Goal: Transaction & Acquisition: Purchase product/service

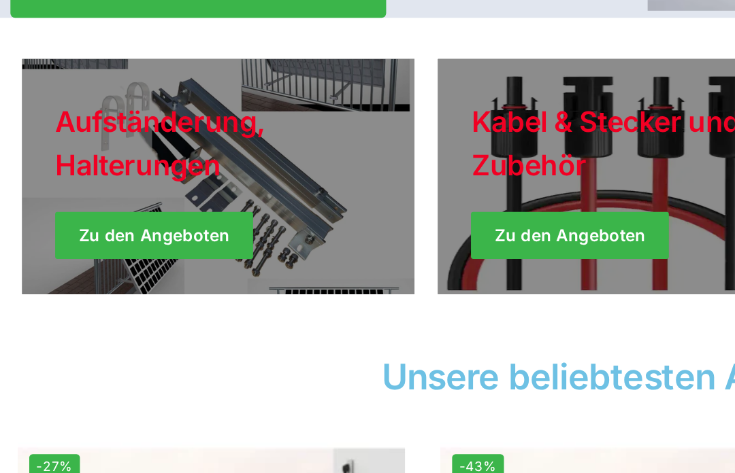
scroll to position [226, 0]
click at [87, 207] on link "Holiday Style" at bounding box center [127, 275] width 226 height 136
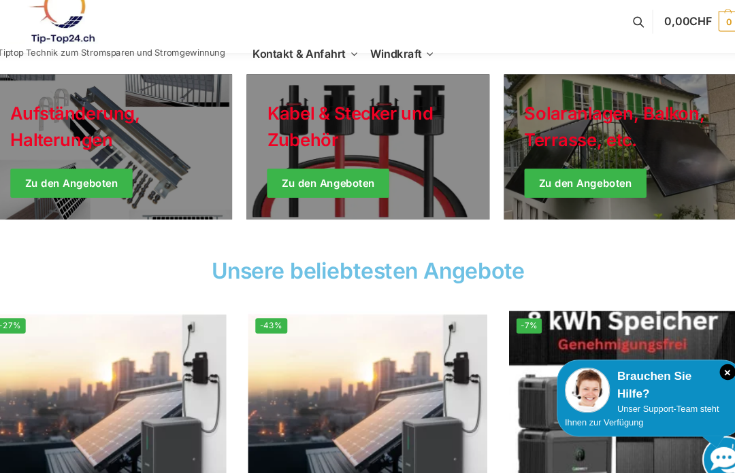
scroll to position [345, 0]
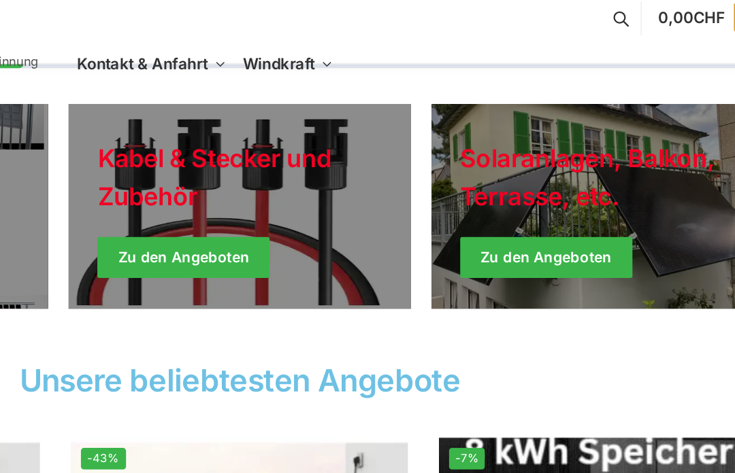
click at [494, 164] on link "Winter Jackets" at bounding box center [607, 156] width 226 height 136
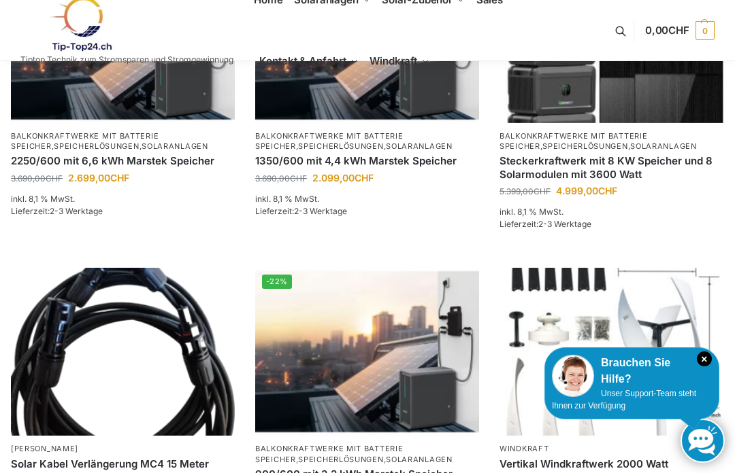
scroll to position [671, 0]
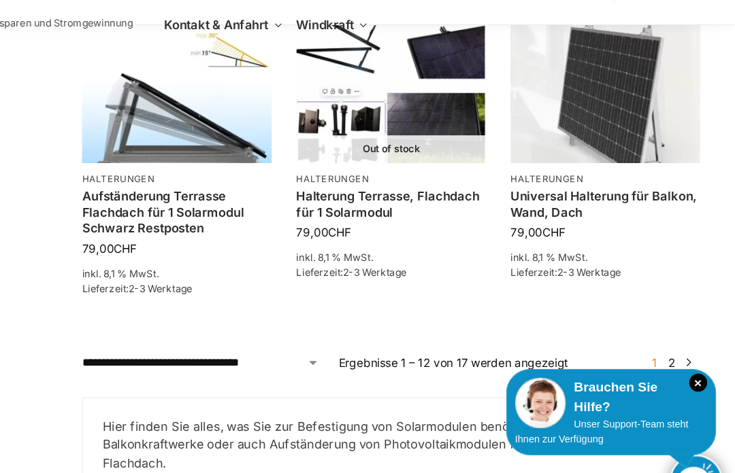
scroll to position [1149, 0]
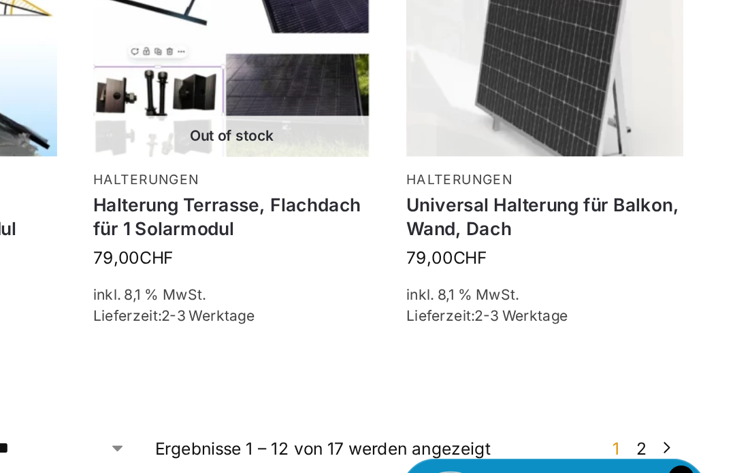
click at [548, 184] on p "Halterungen" at bounding box center [627, 189] width 158 height 10
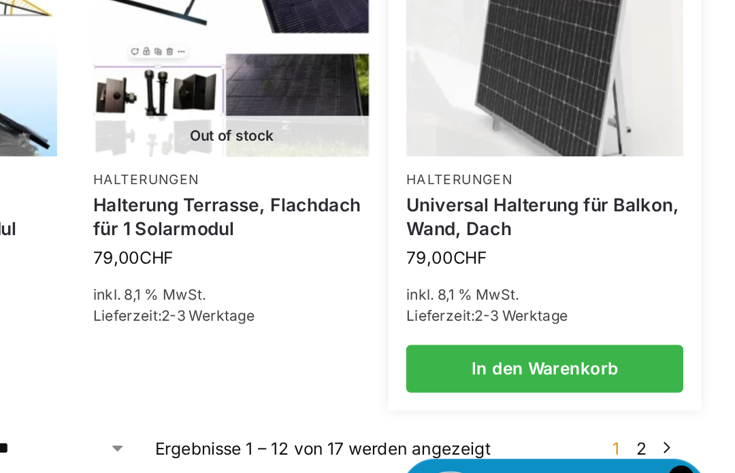
click at [548, 197] on link "Universal Halterung für Balkon, Wand, Dach" at bounding box center [627, 210] width 158 height 27
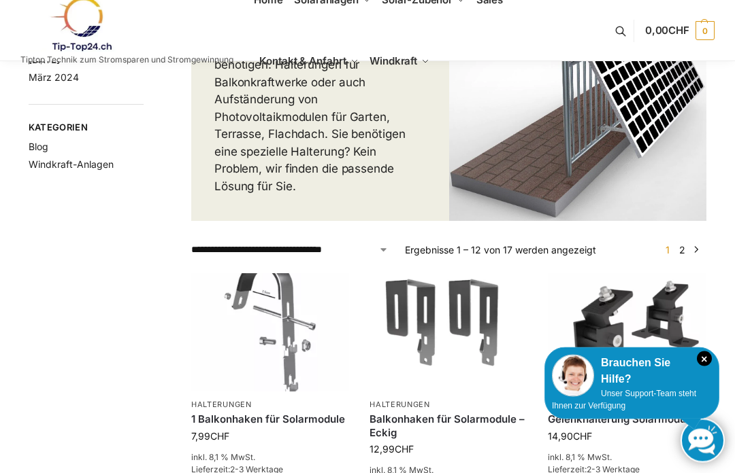
scroll to position [0, 0]
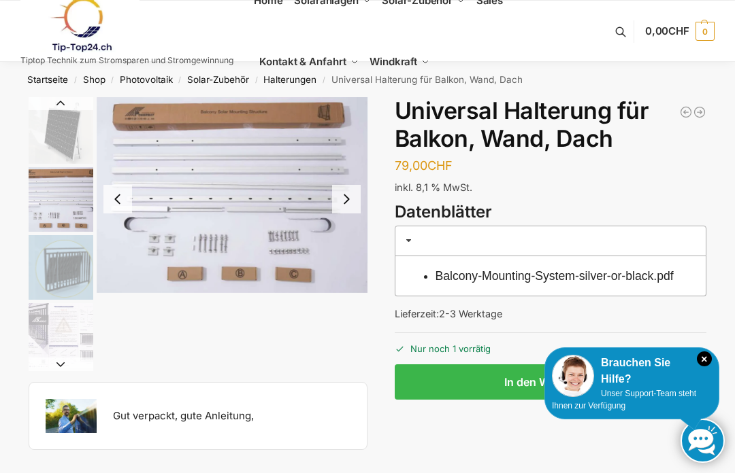
click at [48, 202] on img "2 / 5" at bounding box center [61, 199] width 65 height 65
click at [71, 423] on img at bounding box center [71, 416] width 51 height 34
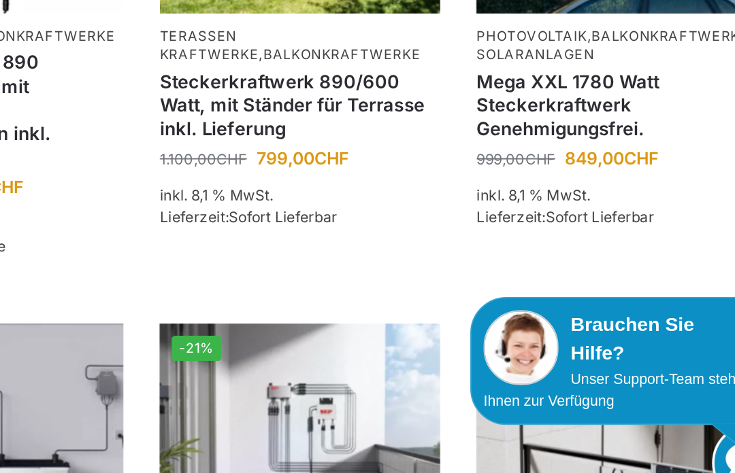
scroll to position [862, 0]
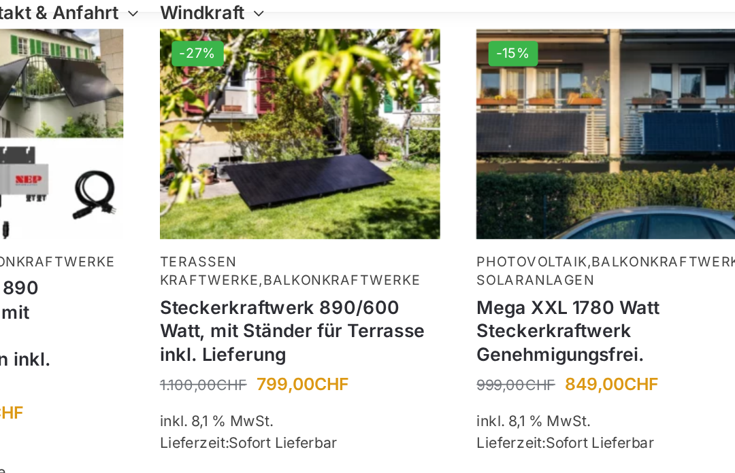
click at [612, 197] on link "Balkonkraftwerke" at bounding box center [656, 202] width 88 height 10
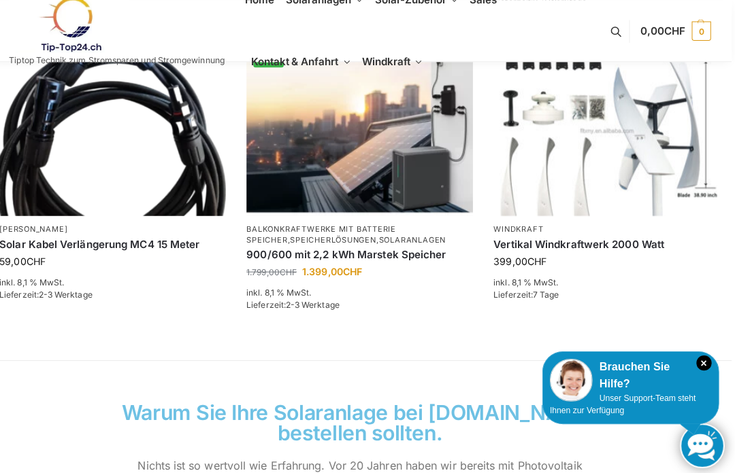
scroll to position [920, 3]
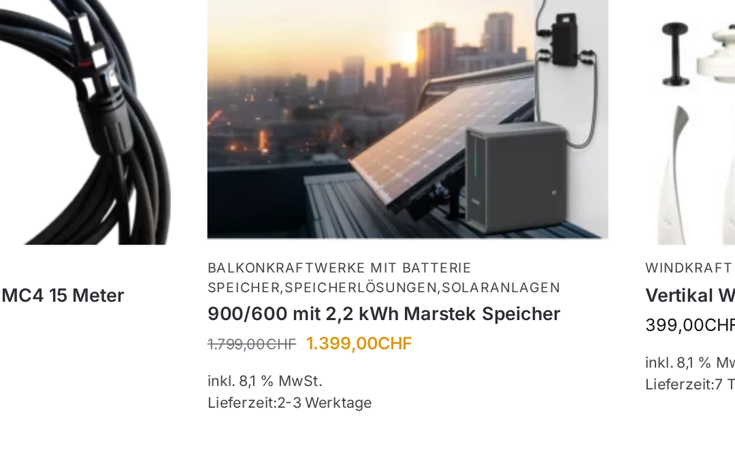
click at [290, 101] on img at bounding box center [364, 132] width 224 height 168
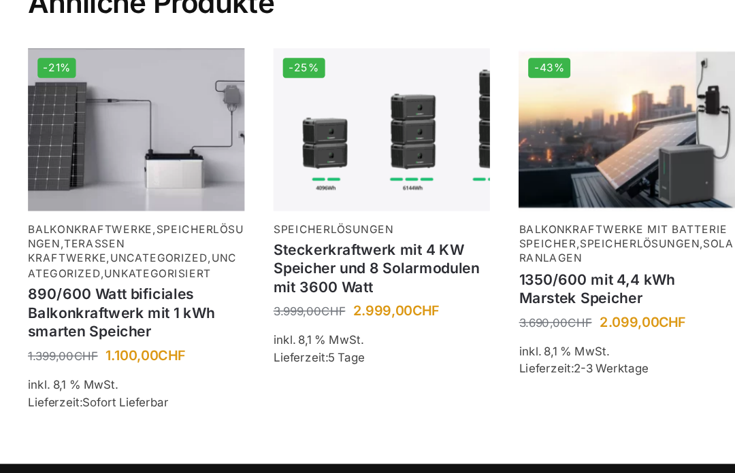
scroll to position [2044, 0]
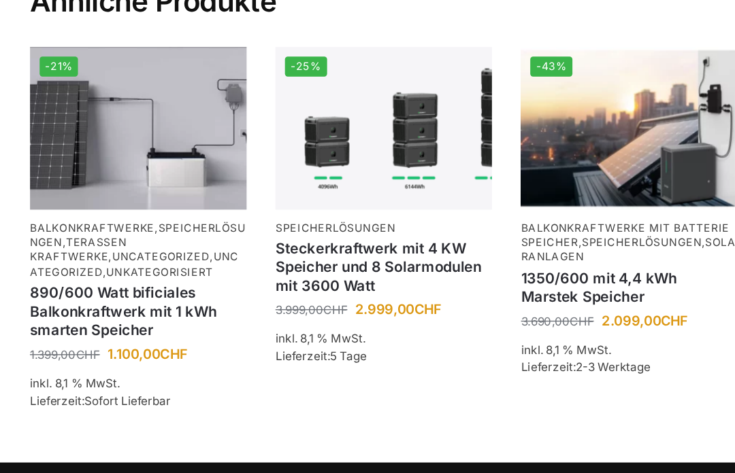
click at [18, 137] on li "-21% Balkonkraftwerke , Speicherlösungen , Terassen Kraftwerke , Uncategorized …" at bounding box center [105, 284] width 174 height 295
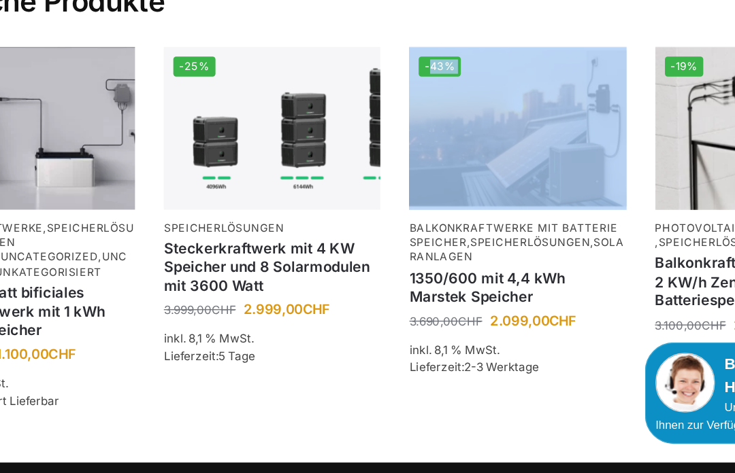
scroll to position [2045, 0]
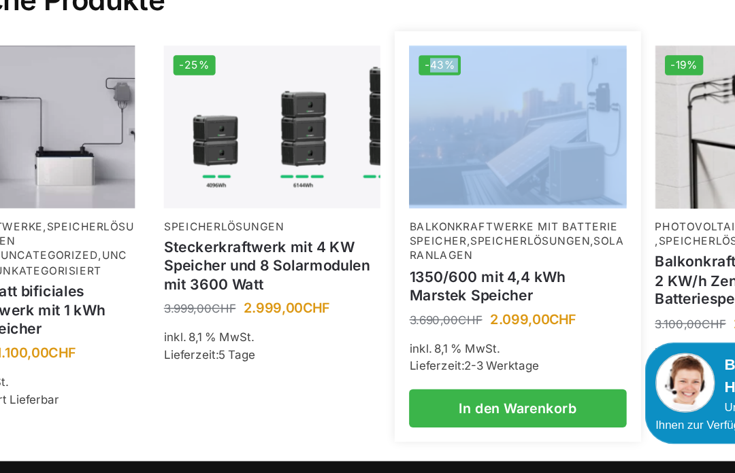
click at [416, 294] on link "1350/600 mit 4,4 kWh Marstek Speicher" at bounding box center [454, 307] width 154 height 27
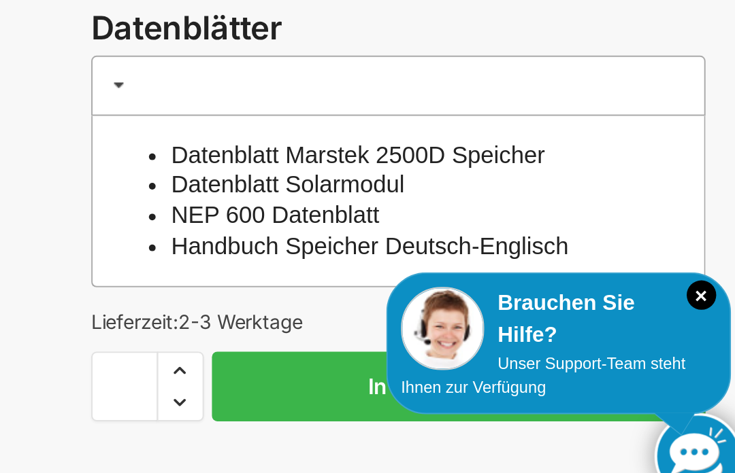
scroll to position [144, 0]
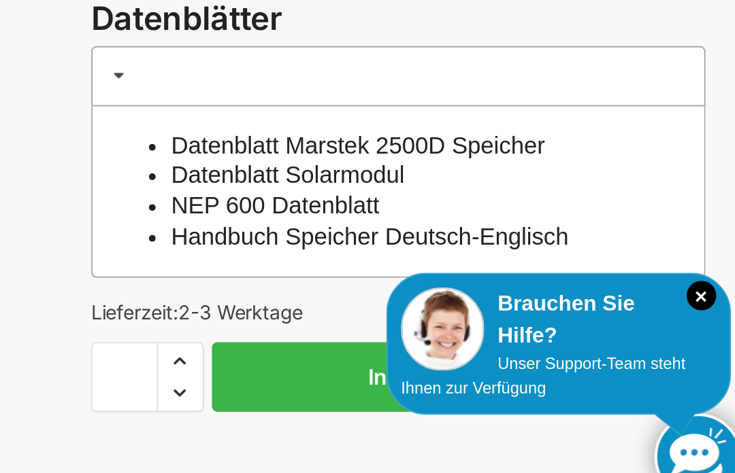
click at [435, 276] on link "Datenblatt Marstek 2500D Speicher" at bounding box center [530, 283] width 190 height 14
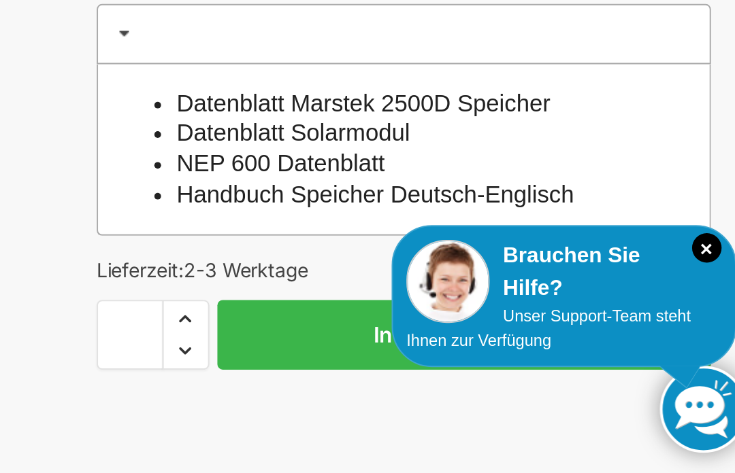
scroll to position [62, 0]
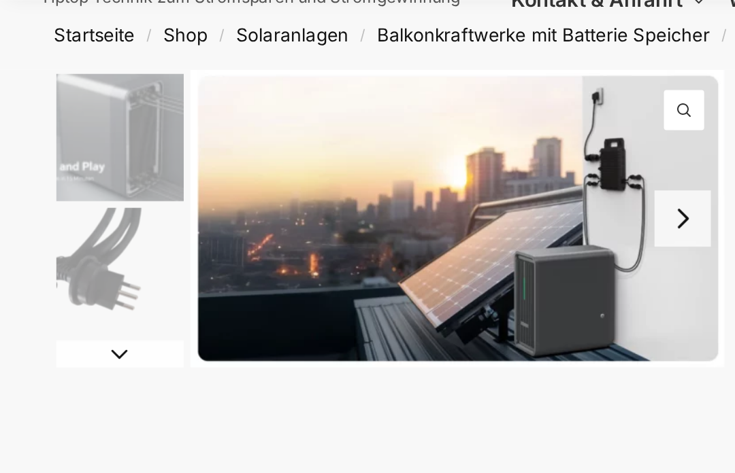
click at [348, 106] on button "Next slide" at bounding box center [346, 111] width 29 height 29
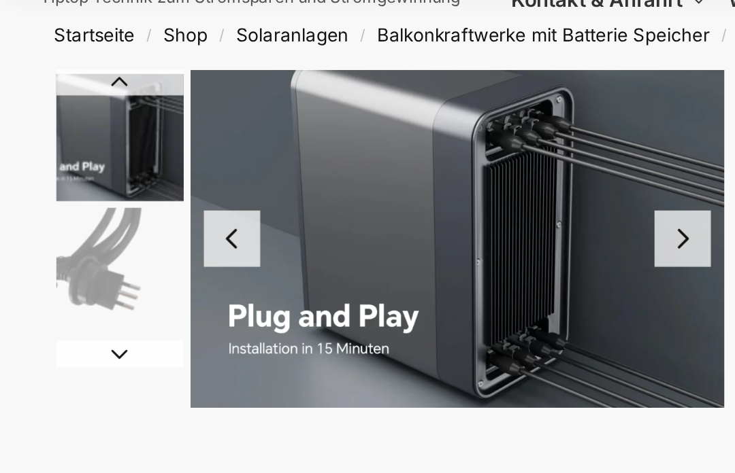
click at [350, 125] on button "Next slide" at bounding box center [346, 121] width 29 height 29
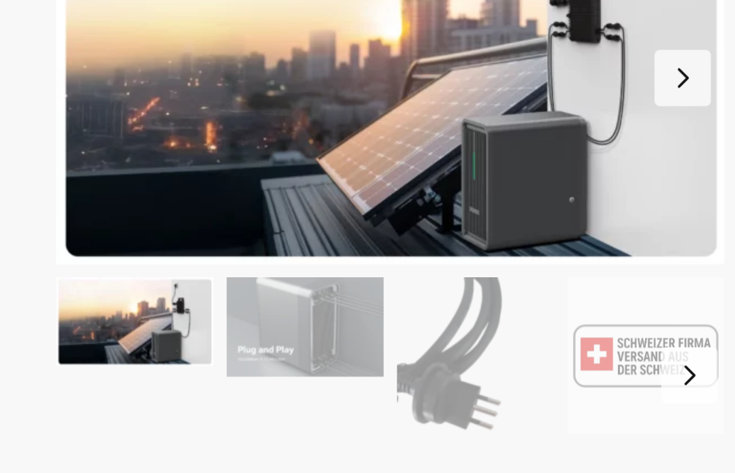
click at [349, 125] on img "1 / 9" at bounding box center [198, 129] width 339 height 189
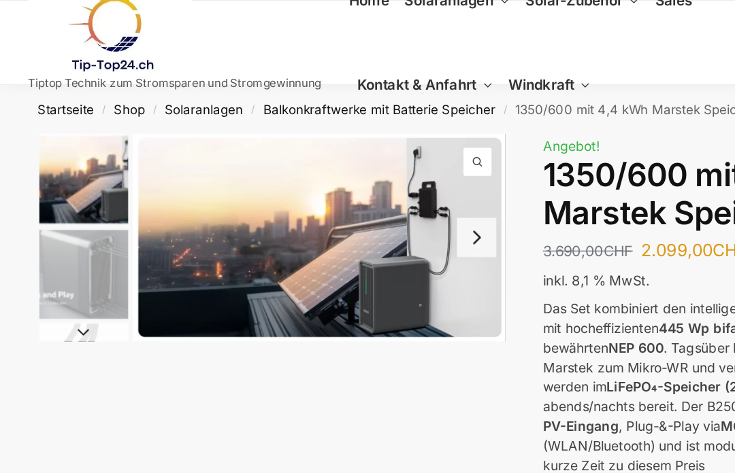
click at [338, 78] on link "Kontakt & Anfahrt" at bounding box center [309, 61] width 110 height 61
click at [337, 79] on link "Kontakt & Anfahrt" at bounding box center [309, 61] width 110 height 61
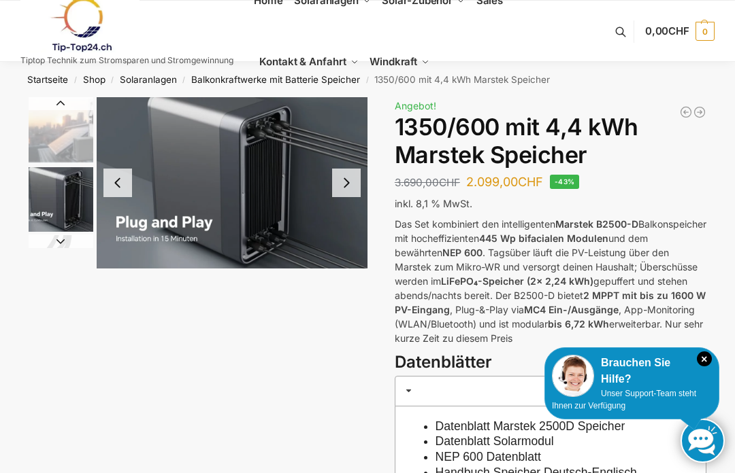
click at [63, 238] on button "Next slide" at bounding box center [61, 242] width 65 height 14
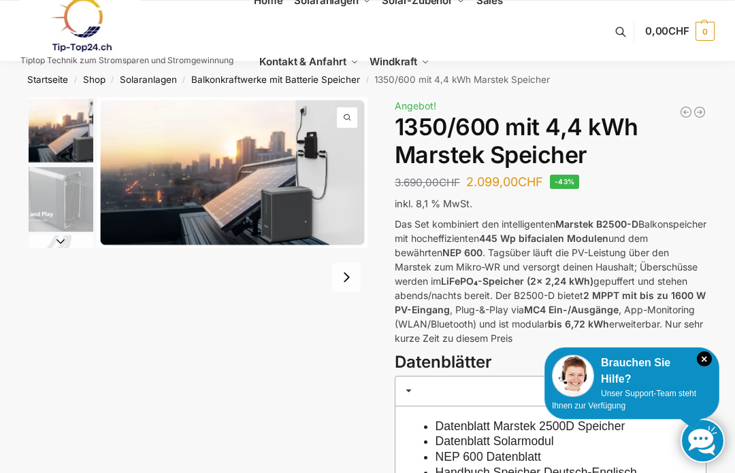
click at [56, 130] on img "1 / 9" at bounding box center [61, 130] width 65 height 67
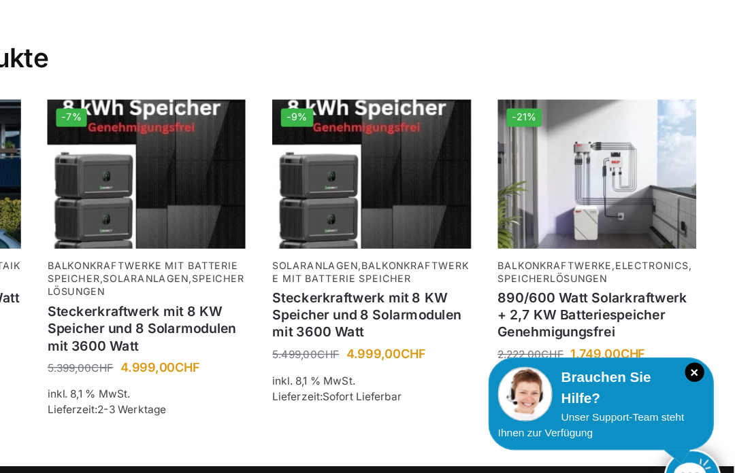
scroll to position [2122, 1]
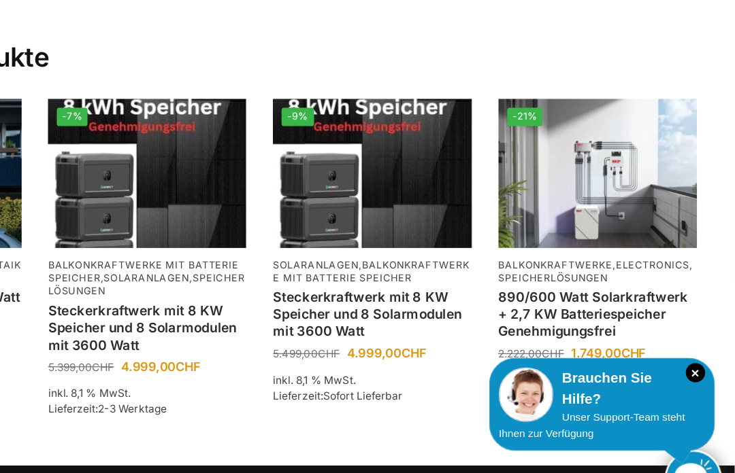
click at [552, 158] on img at bounding box center [629, 205] width 154 height 116
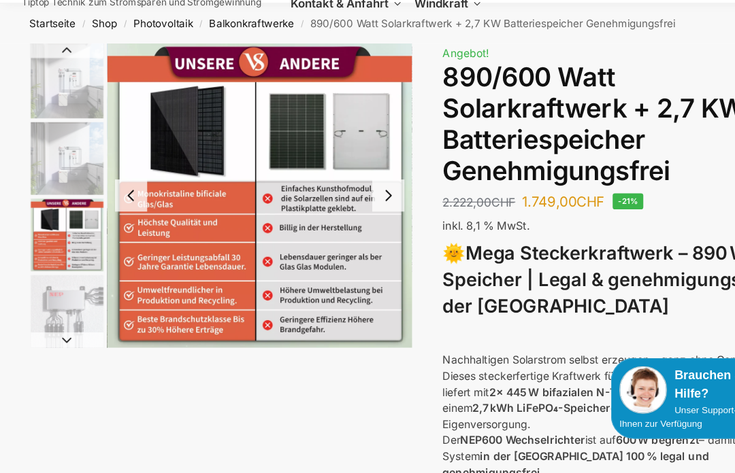
click at [49, 233] on img "3 / 12" at bounding box center [61, 238] width 65 height 65
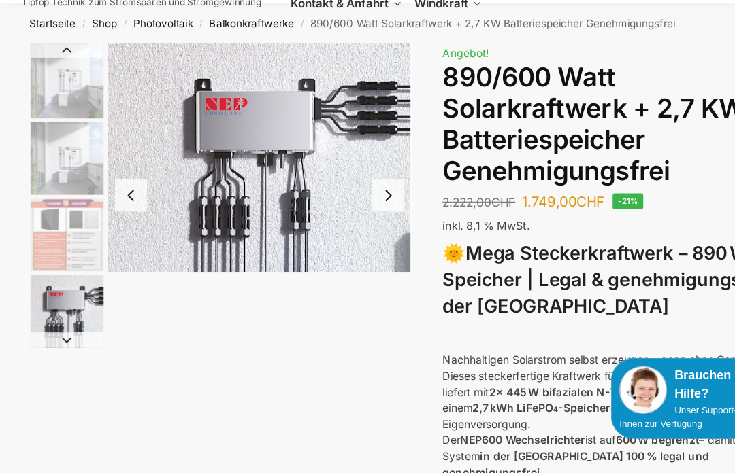
click at [45, 281] on img "4 / 12" at bounding box center [61, 306] width 65 height 65
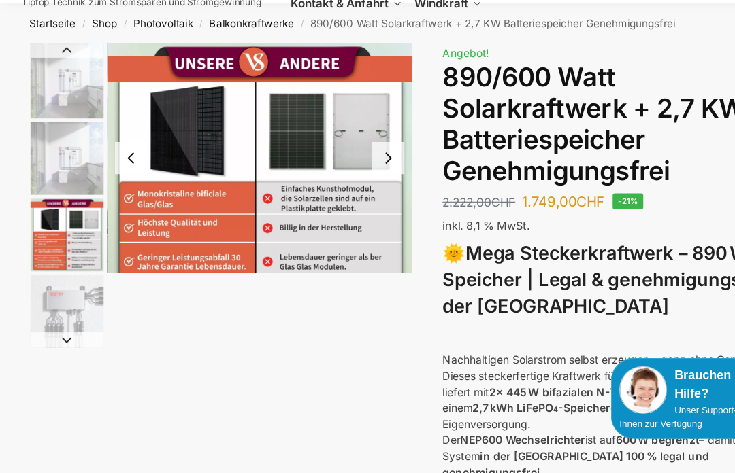
click at [54, 235] on img "3 / 12" at bounding box center [61, 238] width 65 height 65
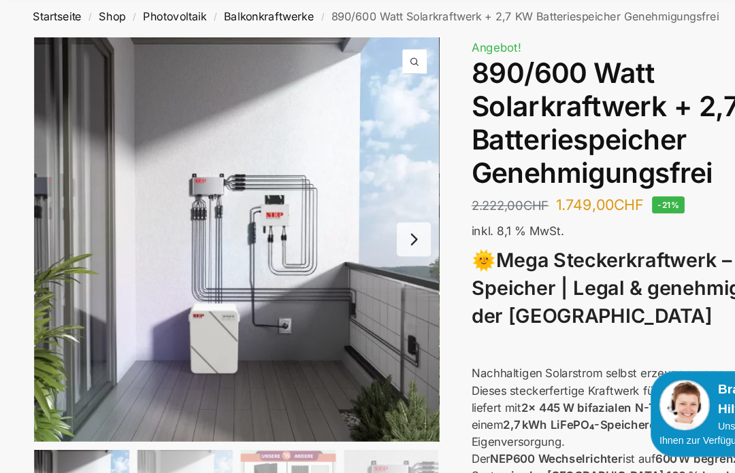
click at [343, 234] on button "Next slide" at bounding box center [346, 237] width 29 height 29
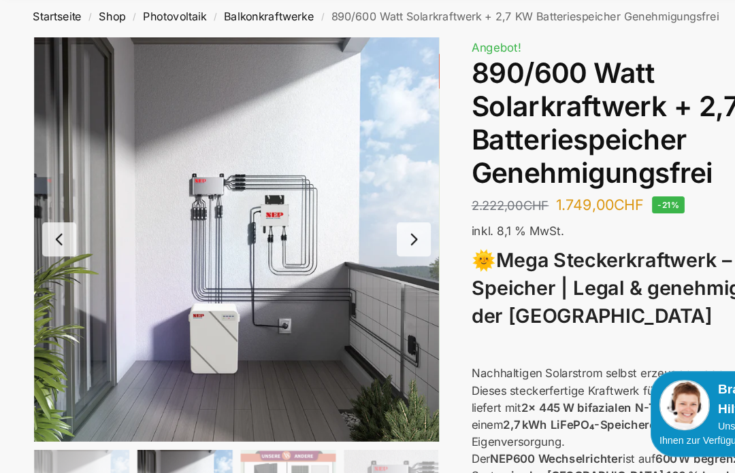
click at [343, 227] on button "Next slide" at bounding box center [346, 237] width 29 height 29
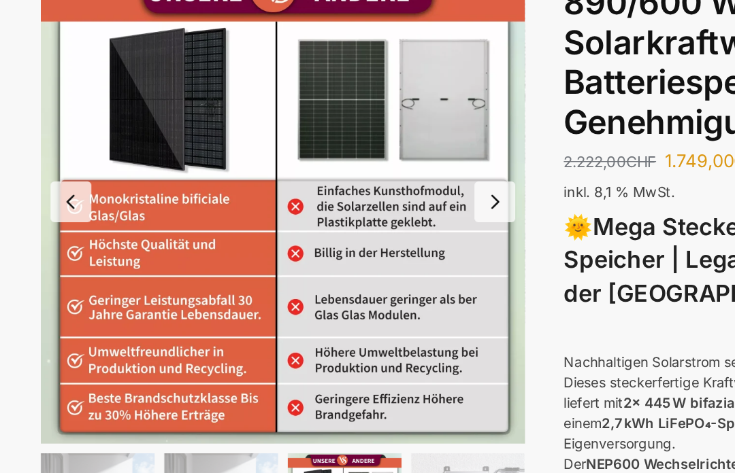
click at [55, 223] on button "Previous slide" at bounding box center [49, 237] width 29 height 29
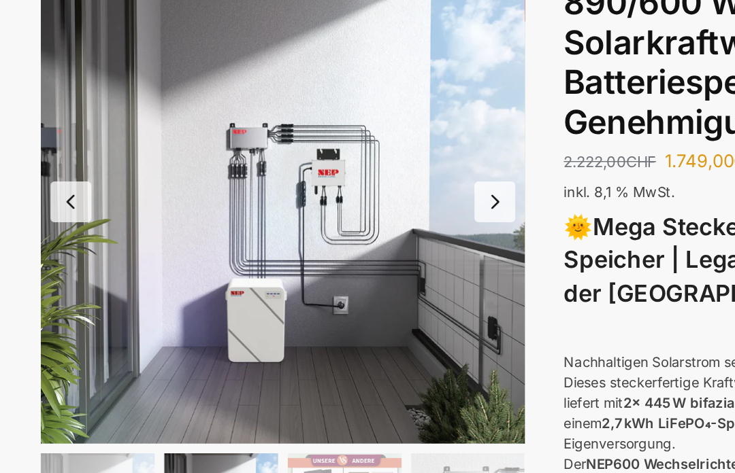
click at [46, 223] on button "Previous slide" at bounding box center [49, 237] width 29 height 29
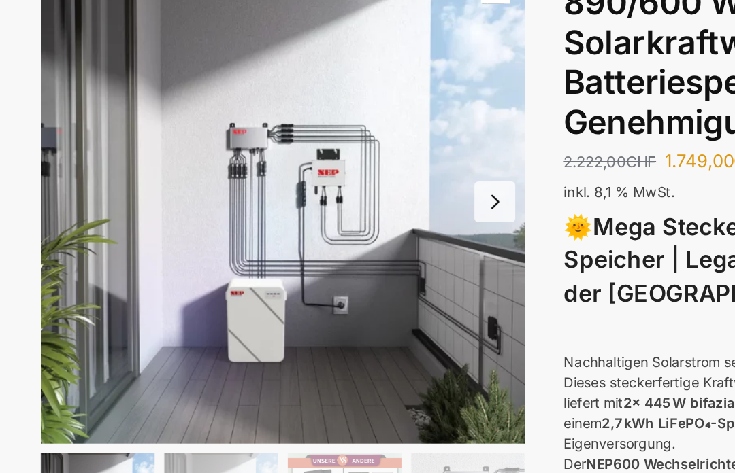
click at [337, 223] on button "Next slide" at bounding box center [346, 237] width 29 height 29
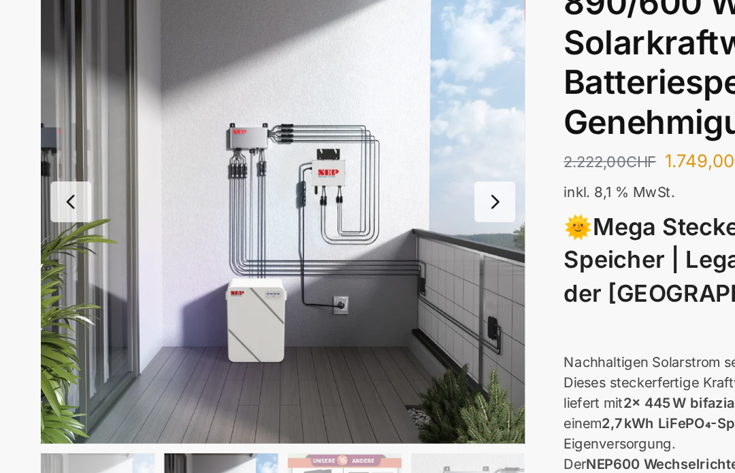
click at [346, 223] on button "Next slide" at bounding box center [346, 237] width 29 height 29
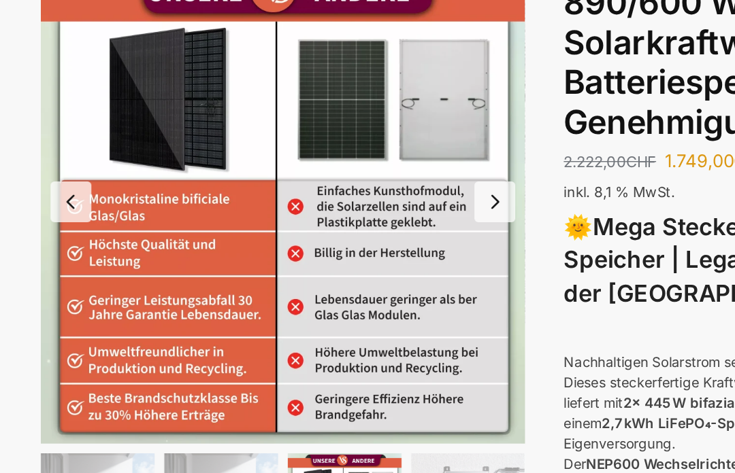
click at [345, 223] on button "Next slide" at bounding box center [346, 237] width 29 height 29
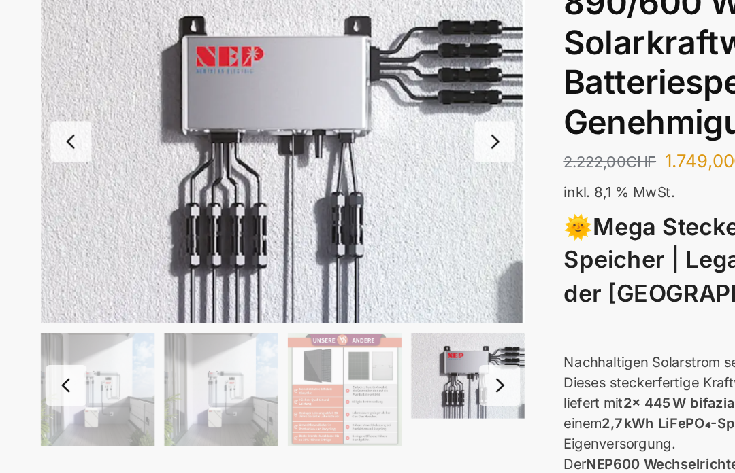
click at [342, 181] on button "Next slide" at bounding box center [346, 195] width 29 height 29
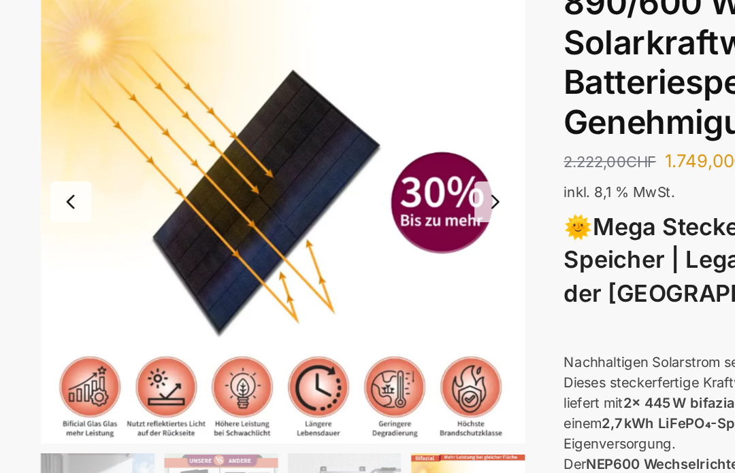
click at [343, 223] on button "Next slide" at bounding box center [346, 237] width 29 height 29
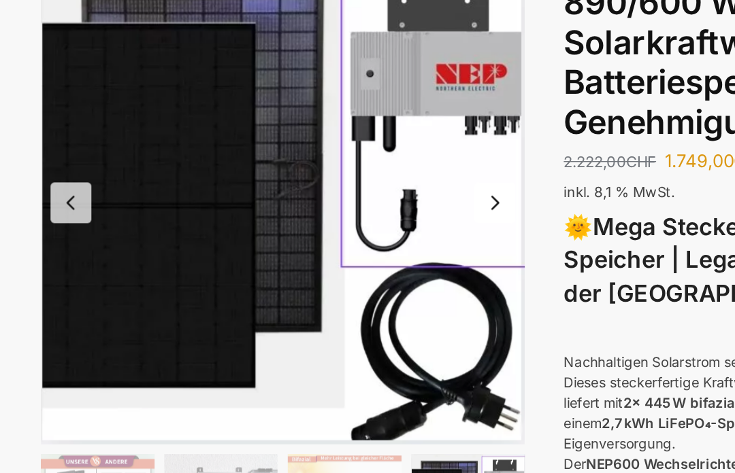
click at [347, 224] on button "Next slide" at bounding box center [346, 238] width 29 height 29
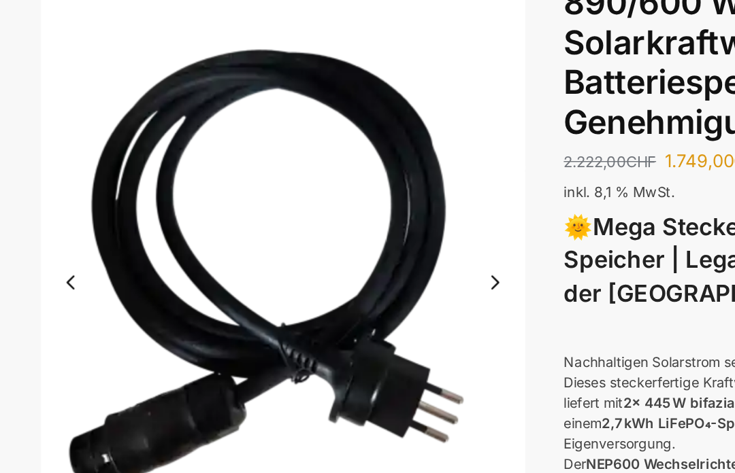
click at [347, 280] on button "Next slide" at bounding box center [346, 294] width 29 height 29
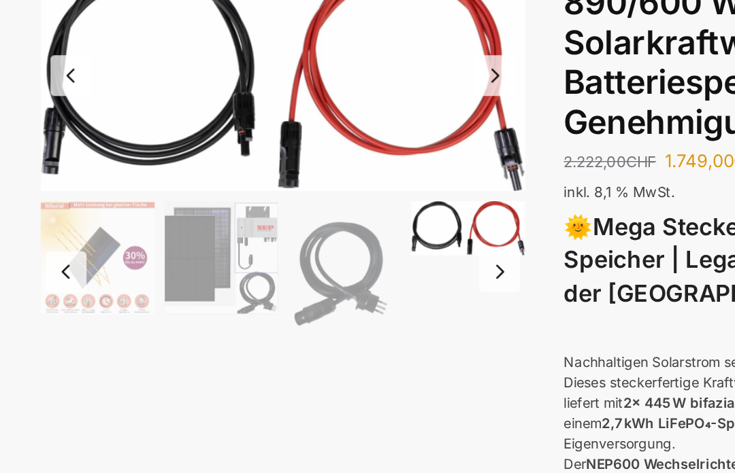
click at [342, 272] on button "Next slide" at bounding box center [349, 286] width 29 height 29
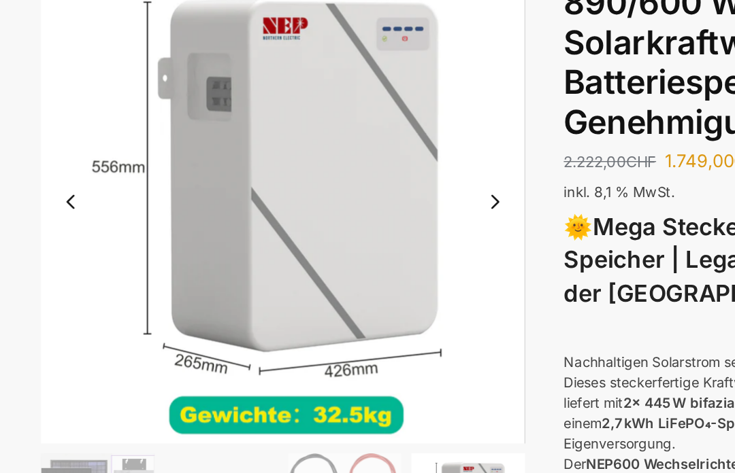
click at [345, 223] on button "Next slide" at bounding box center [346, 237] width 29 height 29
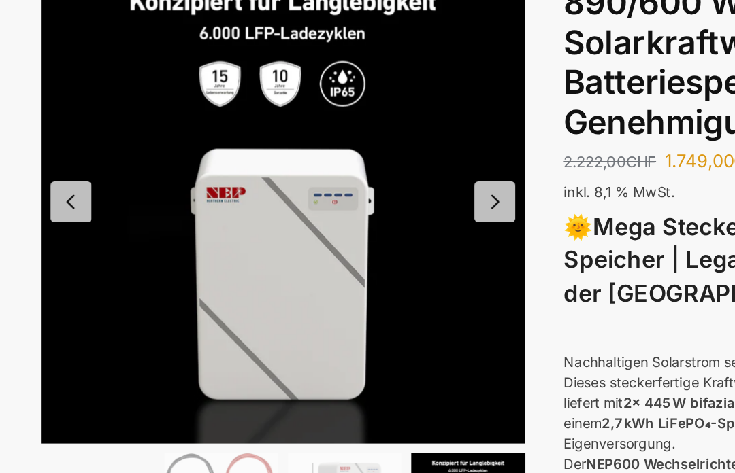
click at [348, 223] on button "Next slide" at bounding box center [346, 237] width 29 height 29
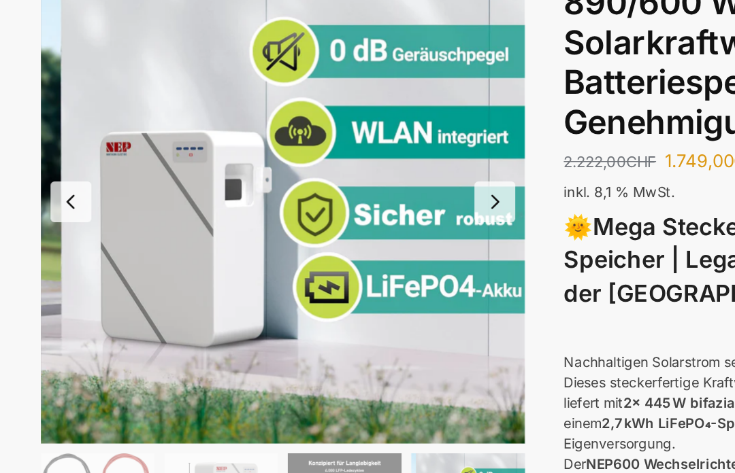
click at [347, 223] on button "Next slide" at bounding box center [346, 237] width 29 height 29
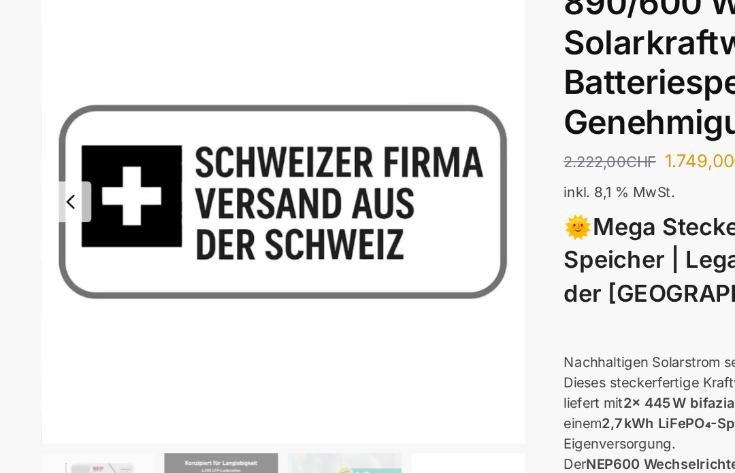
click at [59, 223] on button "Previous slide" at bounding box center [49, 237] width 29 height 29
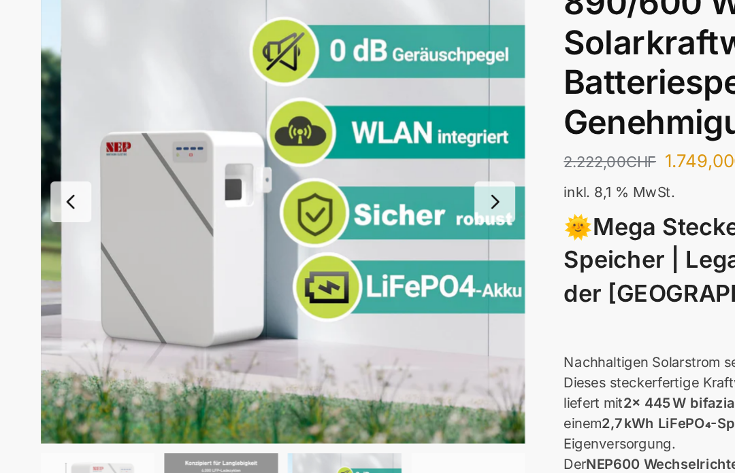
click at [44, 223] on button "Previous slide" at bounding box center [49, 237] width 29 height 29
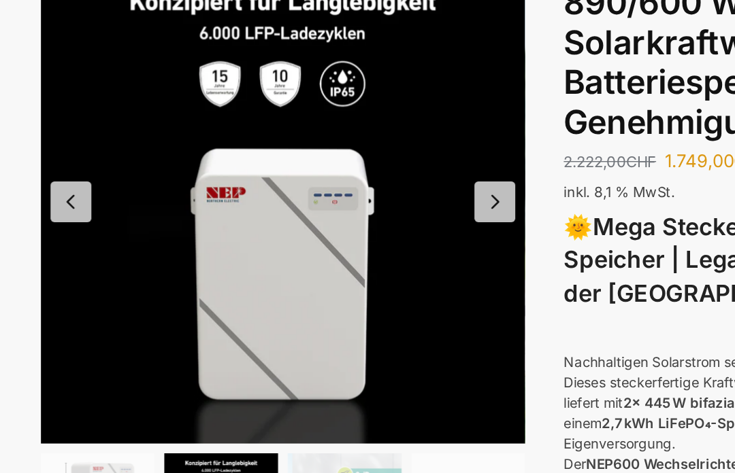
click at [335, 223] on button "Next slide" at bounding box center [346, 237] width 29 height 29
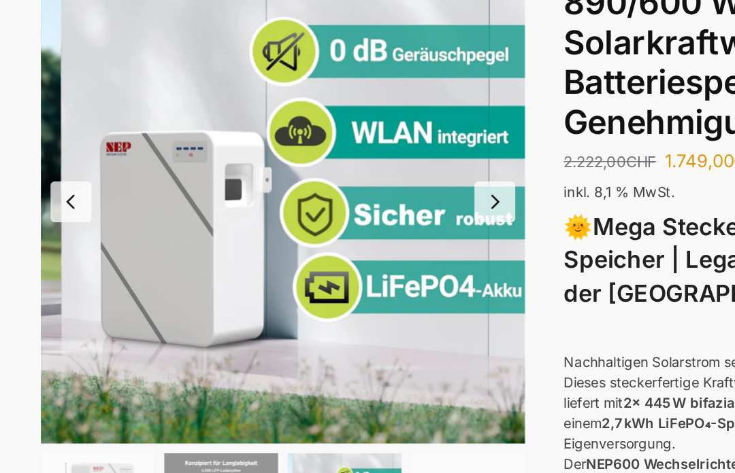
click at [341, 223] on button "Next slide" at bounding box center [346, 237] width 29 height 29
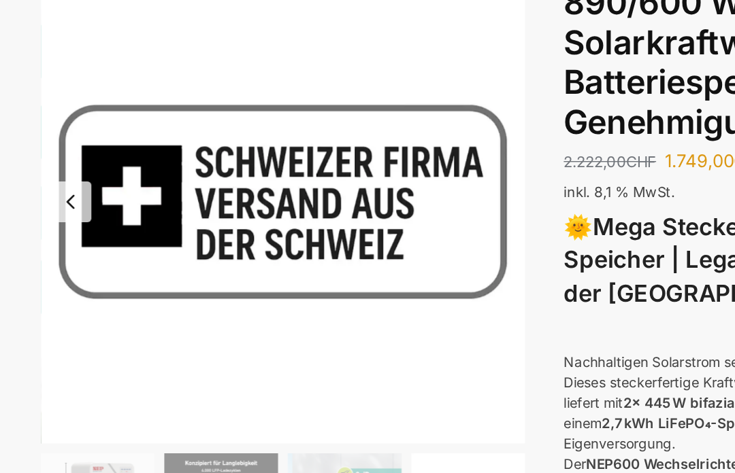
click at [55, 223] on button "Previous slide" at bounding box center [49, 237] width 29 height 29
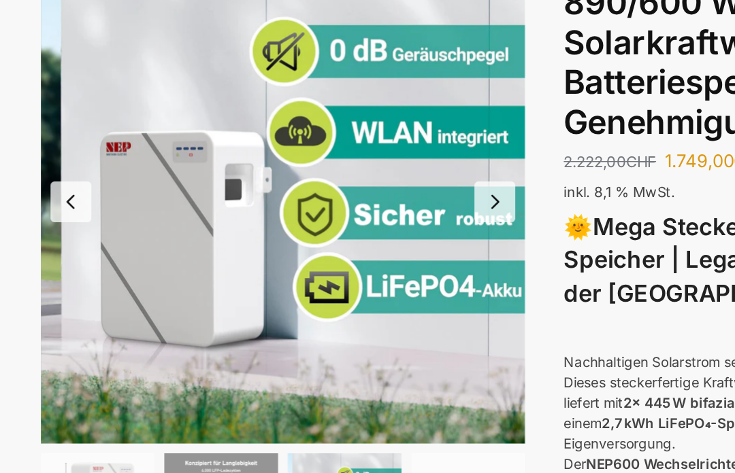
click at [51, 223] on button "Previous slide" at bounding box center [49, 237] width 29 height 29
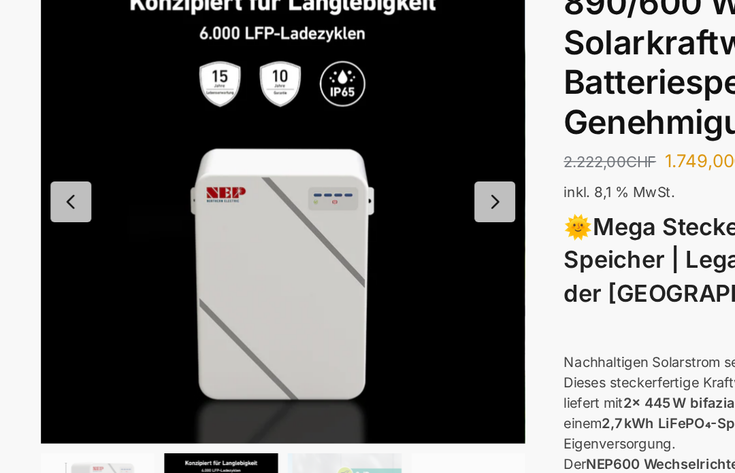
click at [53, 223] on button "Previous slide" at bounding box center [49, 237] width 29 height 29
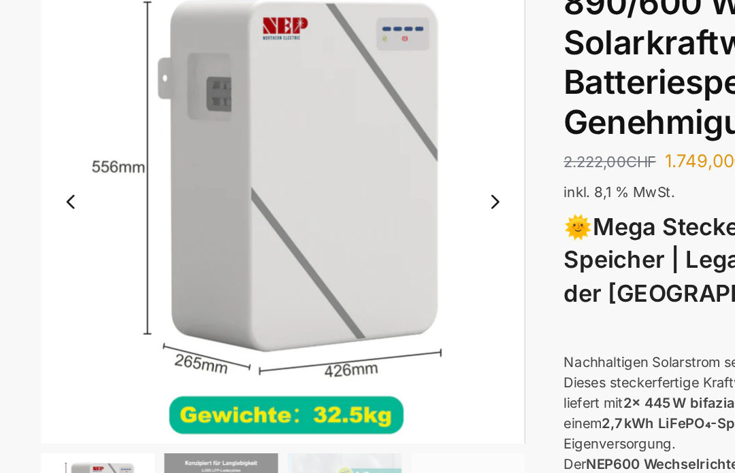
click at [60, 223] on button "Previous slide" at bounding box center [49, 237] width 29 height 29
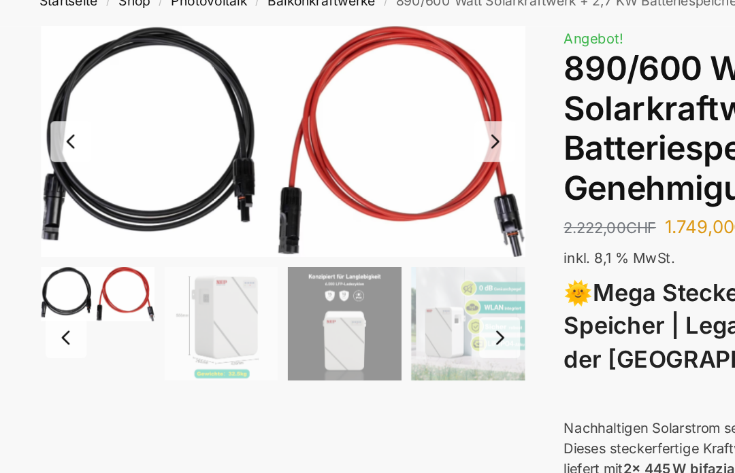
click at [350, 135] on button "Next slide" at bounding box center [346, 149] width 29 height 29
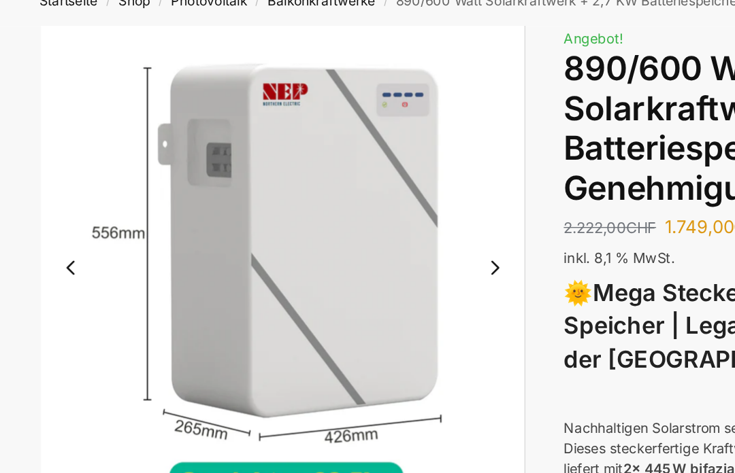
click at [348, 223] on button "Next slide" at bounding box center [346, 237] width 29 height 29
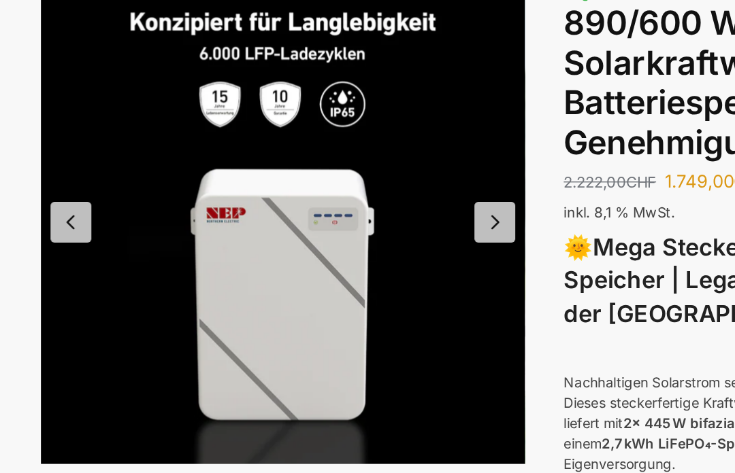
click at [350, 223] on button "Next slide" at bounding box center [346, 237] width 29 height 29
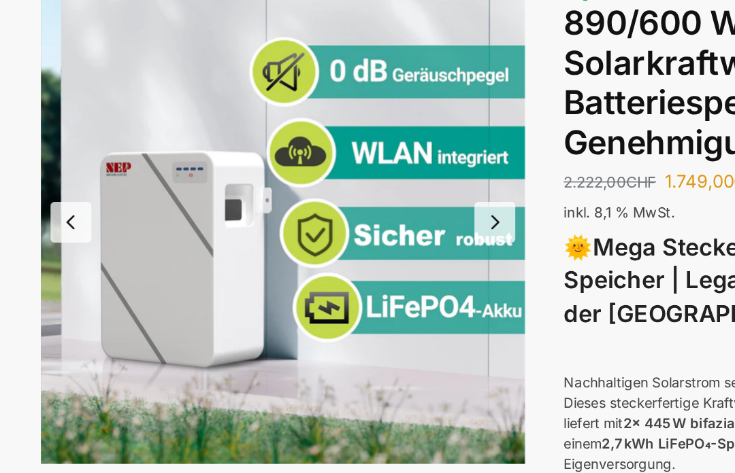
click at [53, 223] on button "Previous slide" at bounding box center [49, 237] width 29 height 29
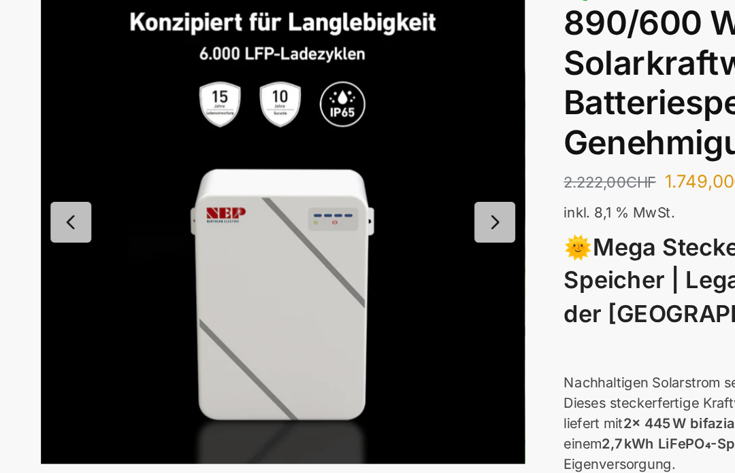
click at [51, 223] on button "Previous slide" at bounding box center [49, 237] width 29 height 29
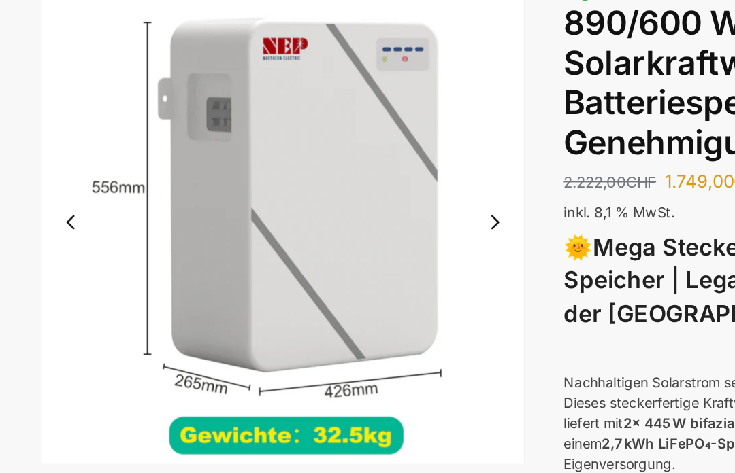
click at [53, 223] on button "Previous slide" at bounding box center [49, 237] width 29 height 29
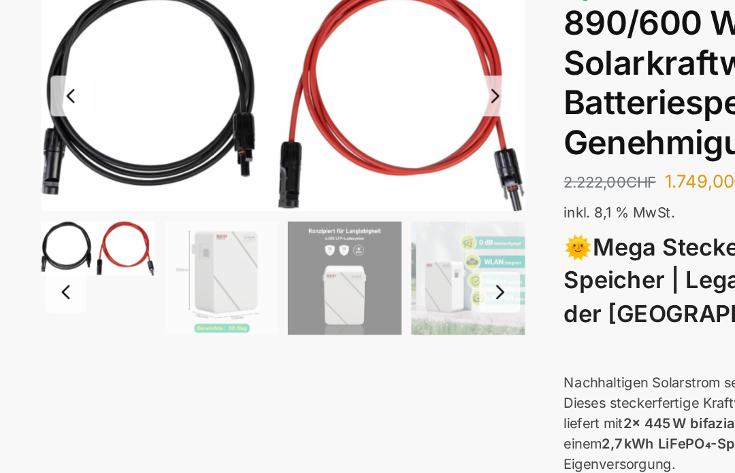
click at [51, 272] on button "Previous slide" at bounding box center [46, 286] width 29 height 29
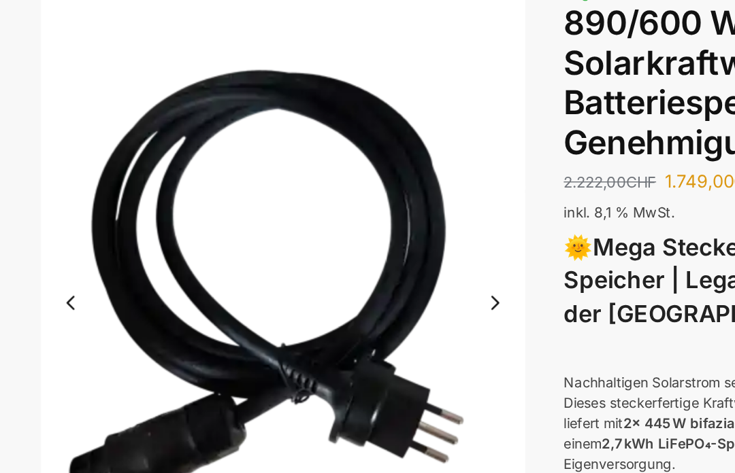
click at [50, 280] on button "Previous slide" at bounding box center [49, 294] width 29 height 29
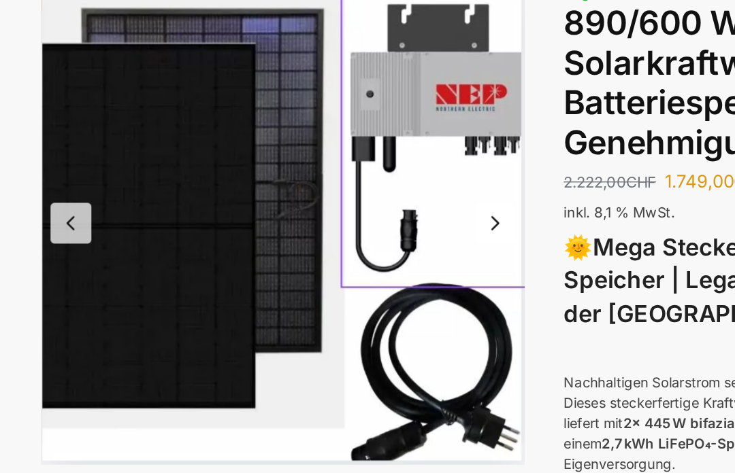
click at [52, 224] on button "Previous slide" at bounding box center [49, 238] width 29 height 29
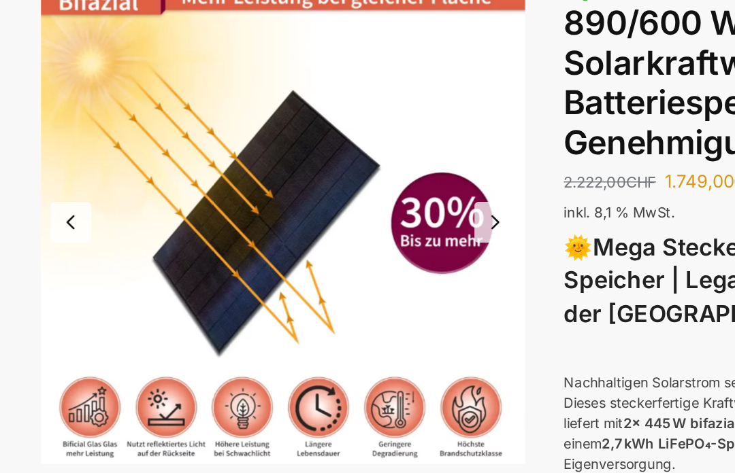
click at [54, 223] on button "Previous slide" at bounding box center [49, 237] width 29 height 29
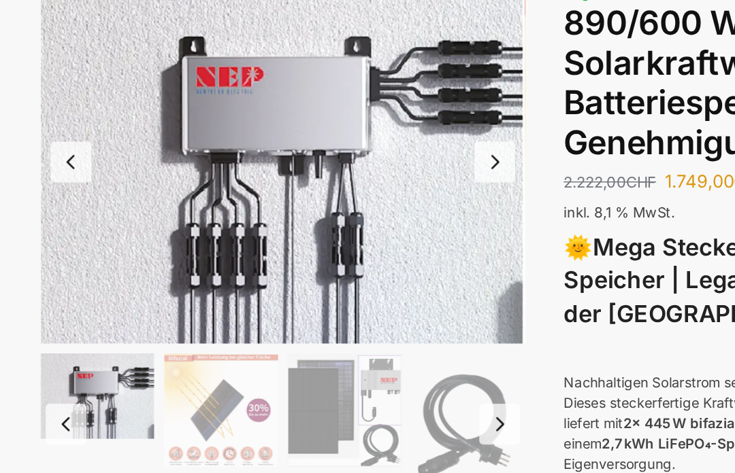
click at [46, 181] on button "Previous slide" at bounding box center [49, 195] width 29 height 29
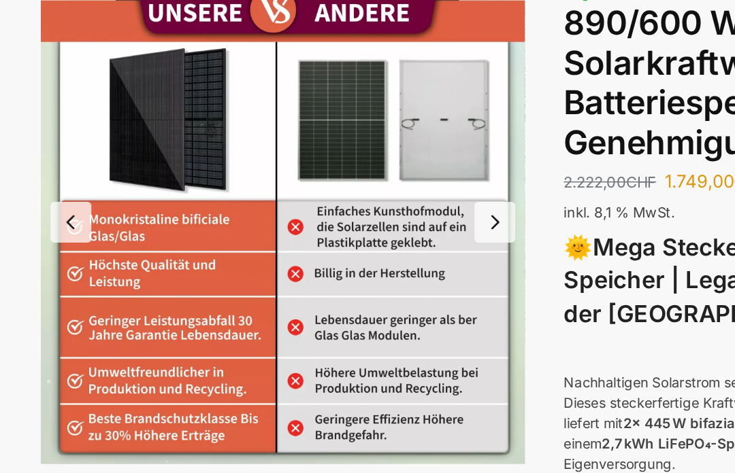
click at [49, 223] on button "Previous slide" at bounding box center [49, 237] width 29 height 29
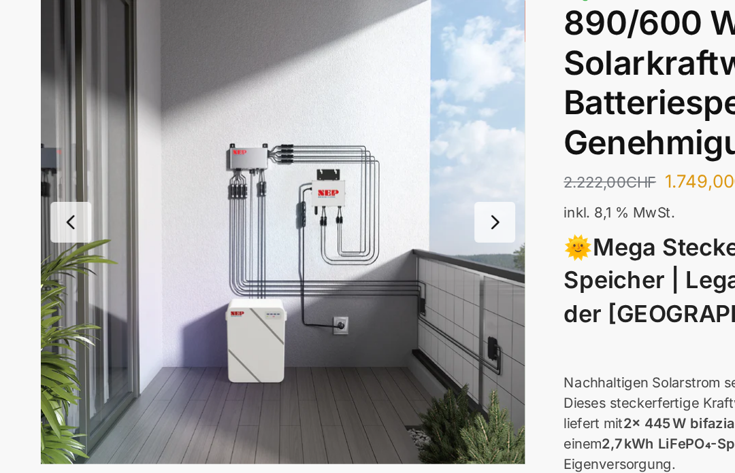
click at [49, 223] on button "Previous slide" at bounding box center [49, 237] width 29 height 29
click at [350, 223] on button "Next slide" at bounding box center [346, 237] width 29 height 29
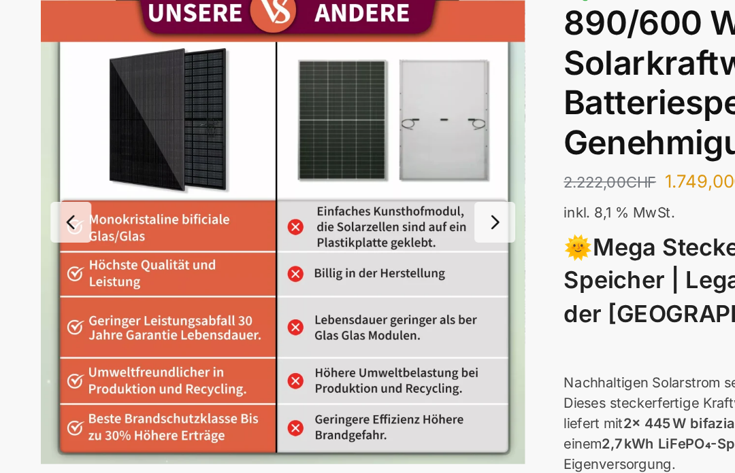
click at [350, 223] on button "Next slide" at bounding box center [346, 237] width 29 height 29
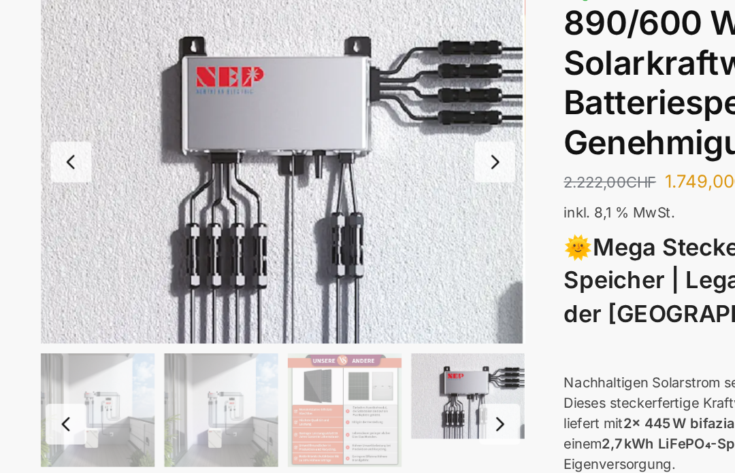
click at [348, 181] on button "Next slide" at bounding box center [346, 195] width 29 height 29
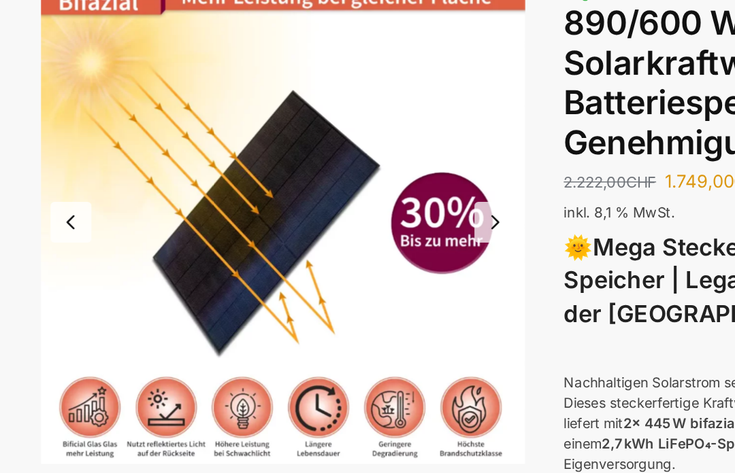
click at [343, 223] on button "Next slide" at bounding box center [346, 237] width 29 height 29
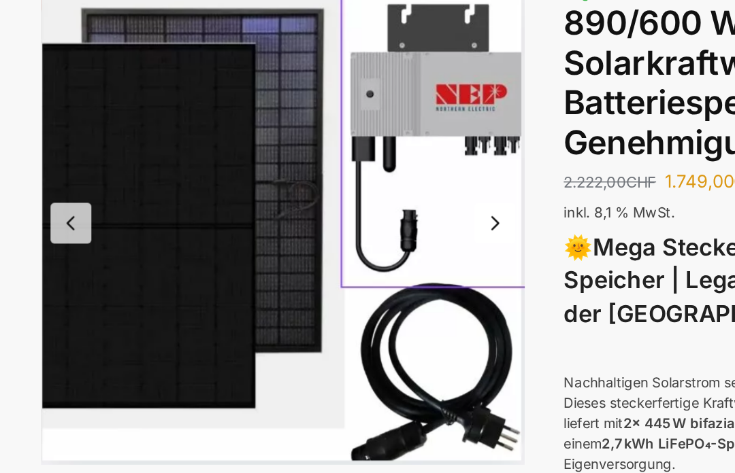
click at [342, 224] on button "Next slide" at bounding box center [346, 238] width 29 height 29
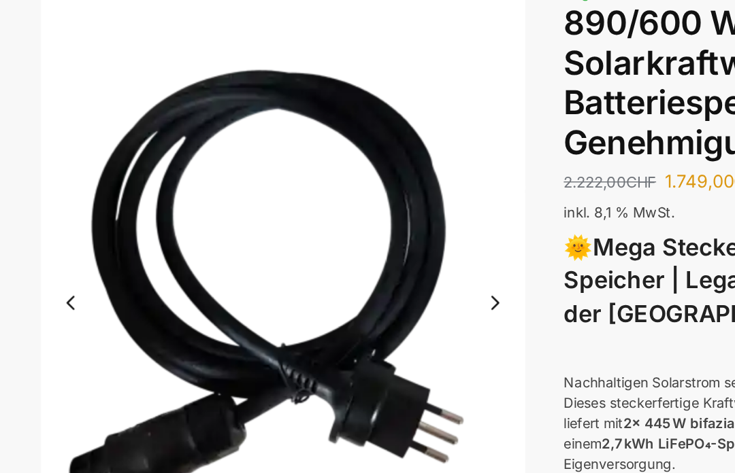
click at [354, 280] on button "Next slide" at bounding box center [346, 294] width 29 height 29
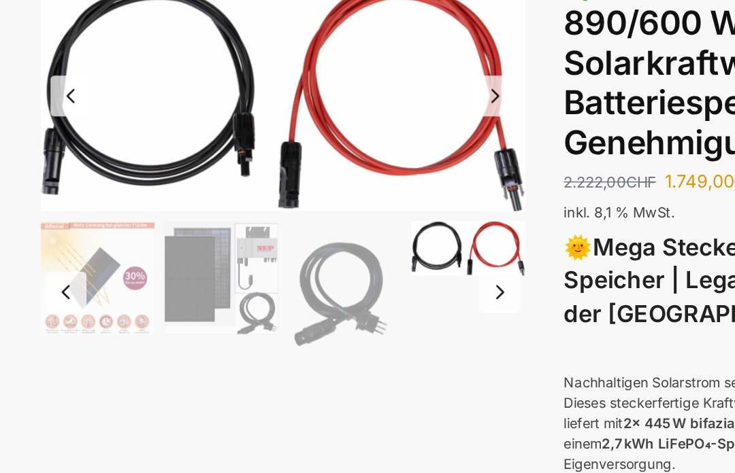
click at [350, 272] on button "Next slide" at bounding box center [349, 286] width 29 height 29
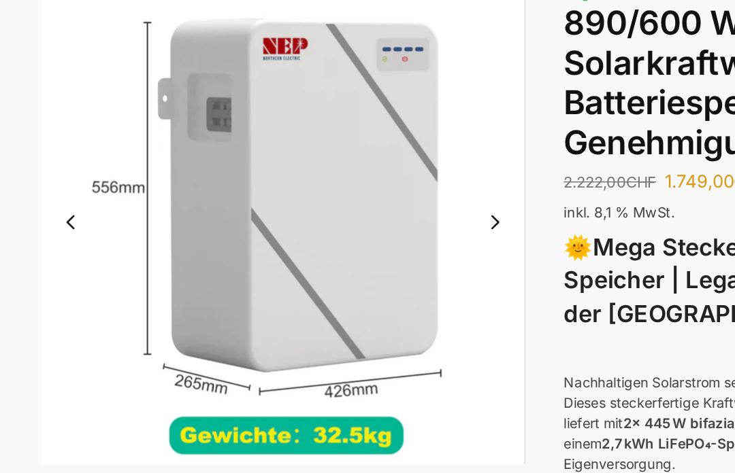
click at [343, 223] on button "Next slide" at bounding box center [346, 237] width 29 height 29
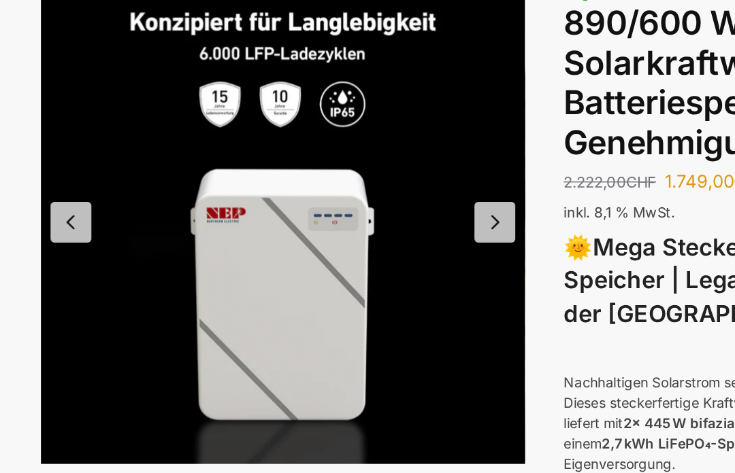
click at [347, 223] on button "Next slide" at bounding box center [346, 237] width 29 height 29
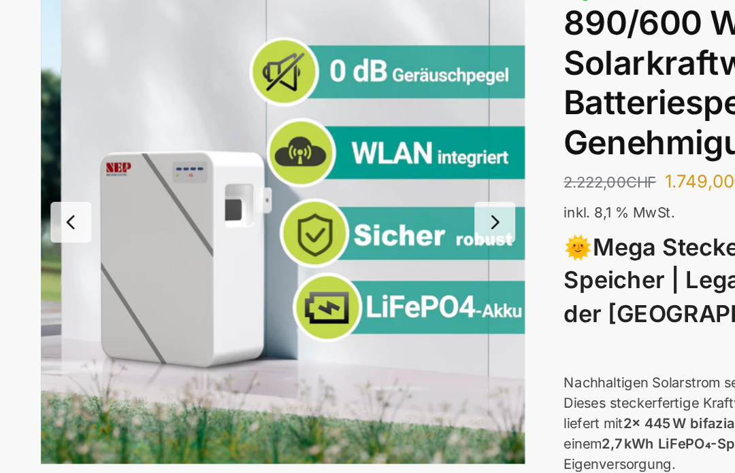
click at [353, 223] on button "Next slide" at bounding box center [346, 237] width 29 height 29
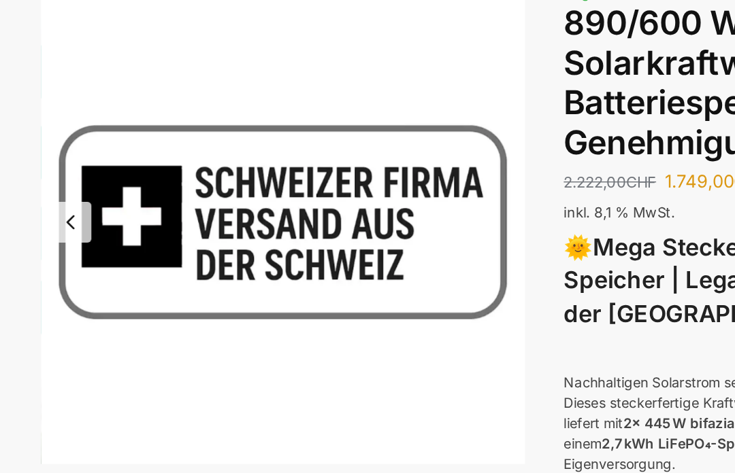
click at [56, 223] on button "Previous slide" at bounding box center [49, 237] width 29 height 29
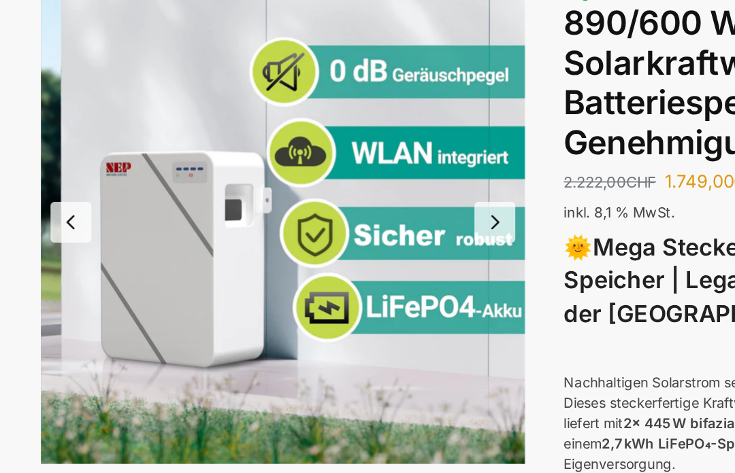
click at [54, 223] on button "Previous slide" at bounding box center [49, 237] width 29 height 29
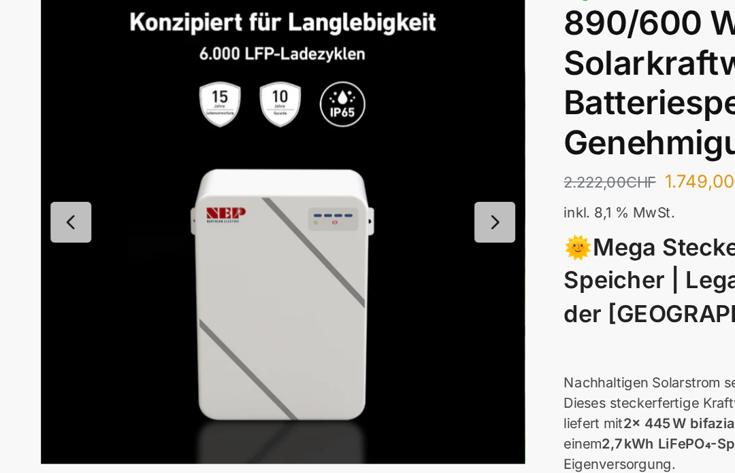
click at [55, 223] on button "Previous slide" at bounding box center [49, 237] width 29 height 29
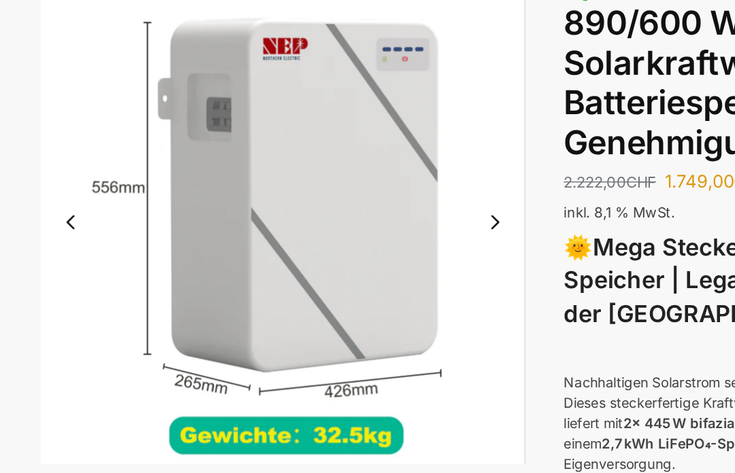
click at [53, 223] on button "Previous slide" at bounding box center [49, 237] width 29 height 29
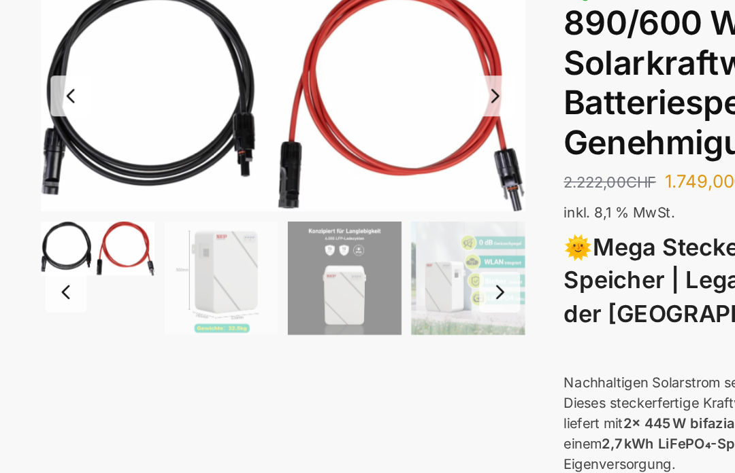
click at [46, 272] on button "Previous slide" at bounding box center [46, 286] width 29 height 29
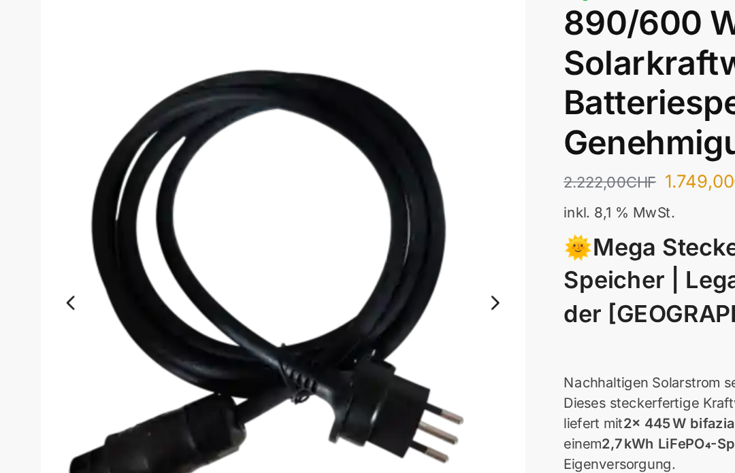
click at [56, 280] on button "Previous slide" at bounding box center [49, 294] width 29 height 29
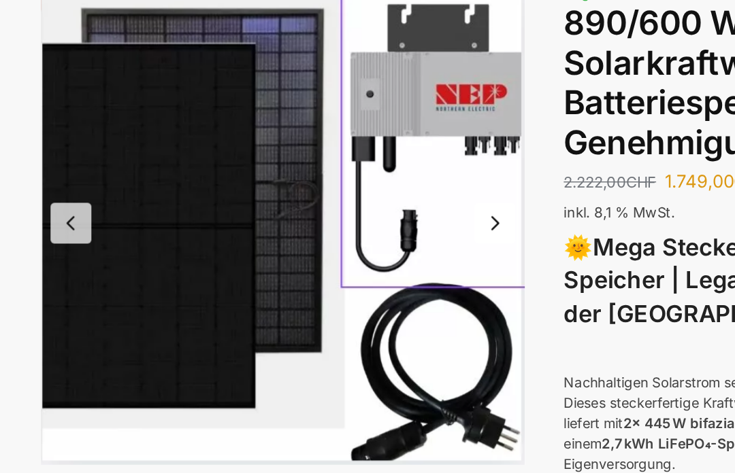
click at [56, 224] on button "Previous slide" at bounding box center [49, 238] width 29 height 29
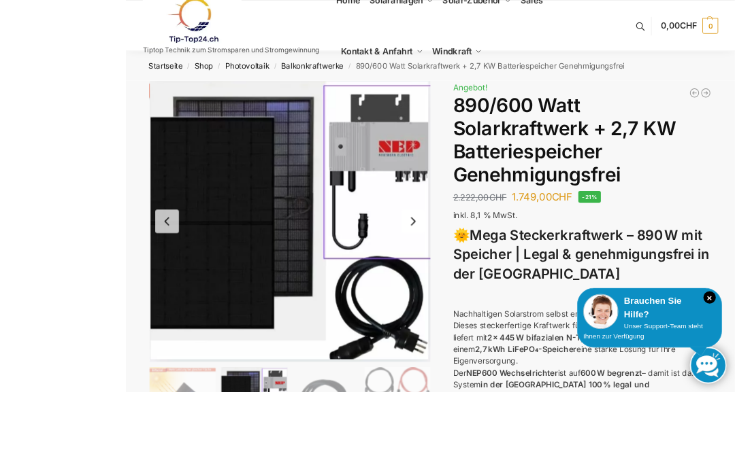
scroll to position [68, 0]
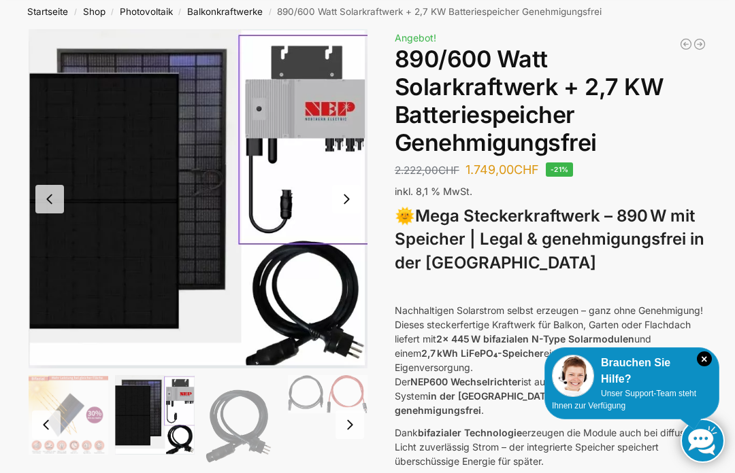
click at [346, 198] on button "Next slide" at bounding box center [346, 199] width 29 height 29
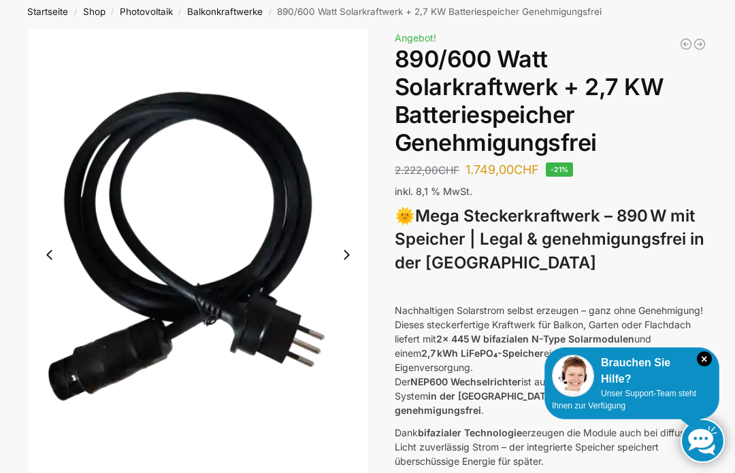
click at [348, 263] on button "Next slide" at bounding box center [346, 255] width 29 height 29
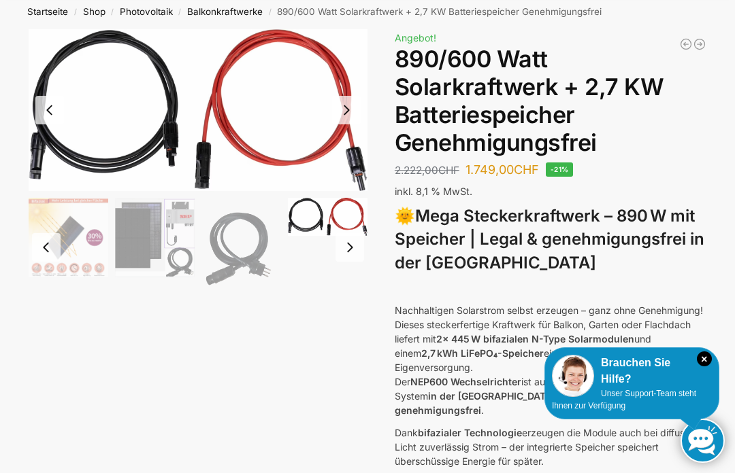
click at [347, 243] on button "Next slide" at bounding box center [349, 247] width 29 height 29
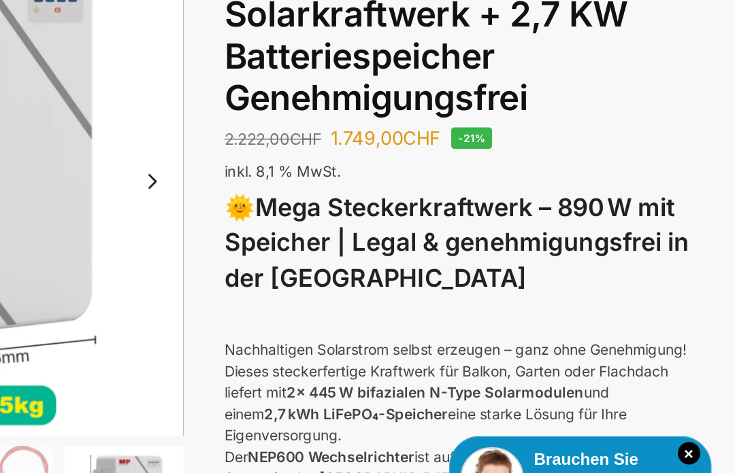
scroll to position [89, 0]
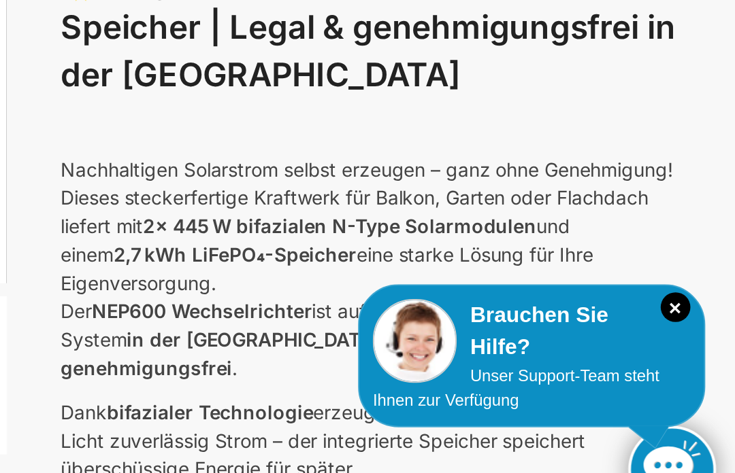
click at [696, 352] on icon "×" at bounding box center [703, 359] width 15 height 15
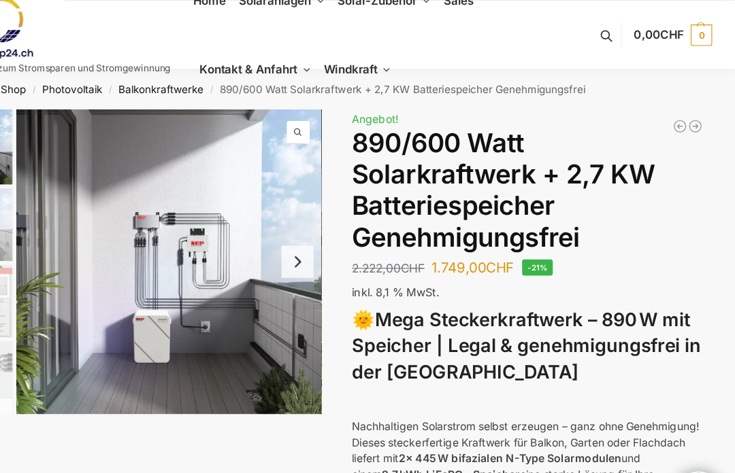
scroll to position [0, 0]
click at [394, 259] on span "inkl. 8,1 % MwSt." at bounding box center [433, 260] width 78 height 12
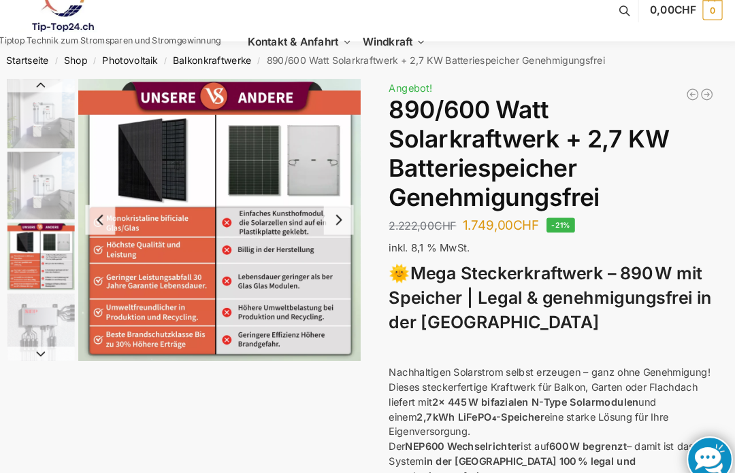
scroll to position [43, 0]
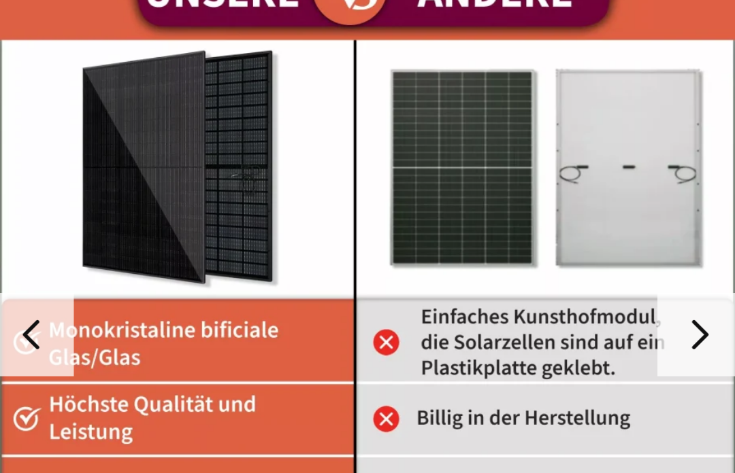
click at [332, 175] on button "Next slide" at bounding box center [346, 189] width 29 height 29
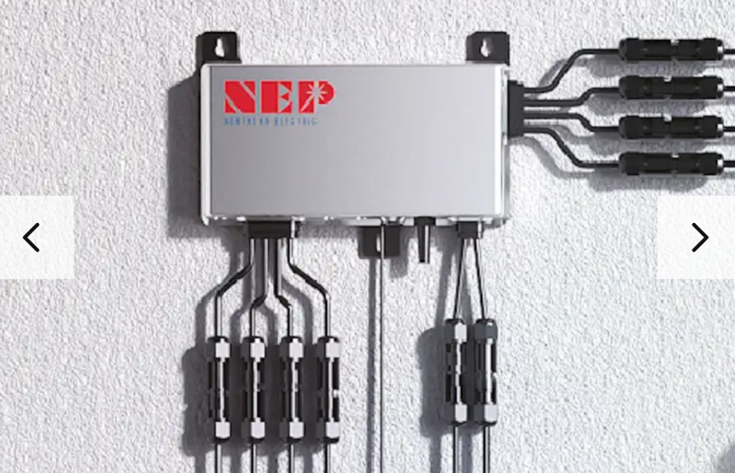
click at [332, 142] on button "Next slide" at bounding box center [346, 156] width 29 height 29
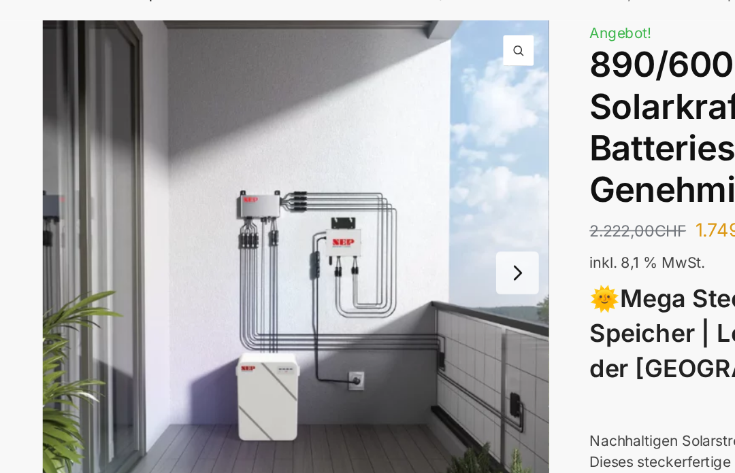
click at [346, 209] on button "Next slide" at bounding box center [346, 223] width 29 height 29
click at [349, 209] on button "Next slide" at bounding box center [346, 223] width 29 height 29
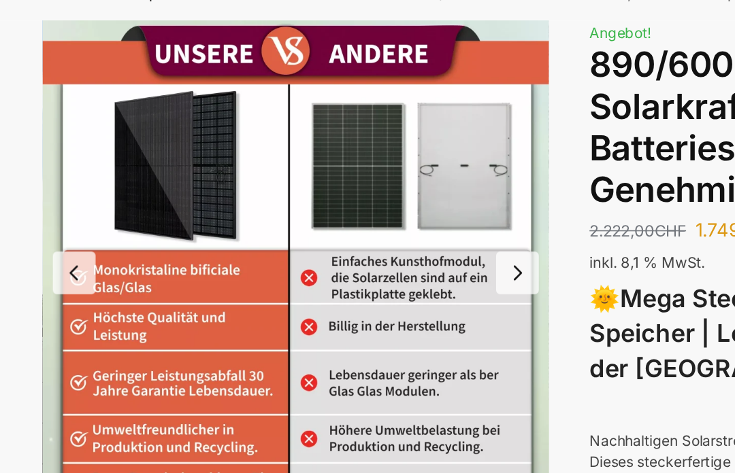
click at [348, 209] on button "Next slide" at bounding box center [346, 223] width 29 height 29
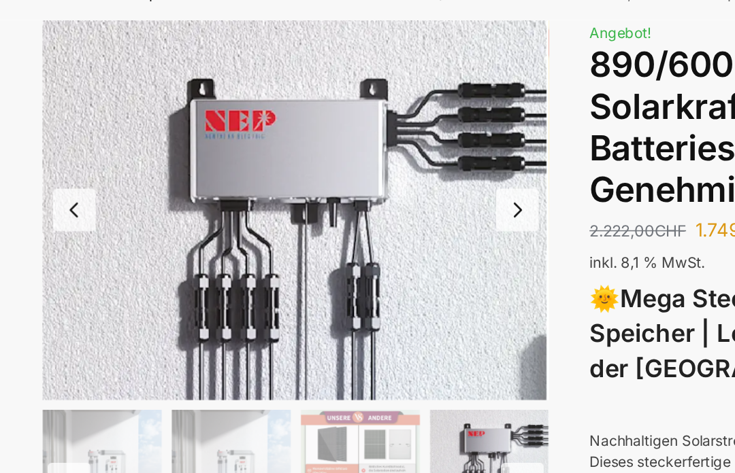
click at [350, 167] on button "Next slide" at bounding box center [346, 181] width 29 height 29
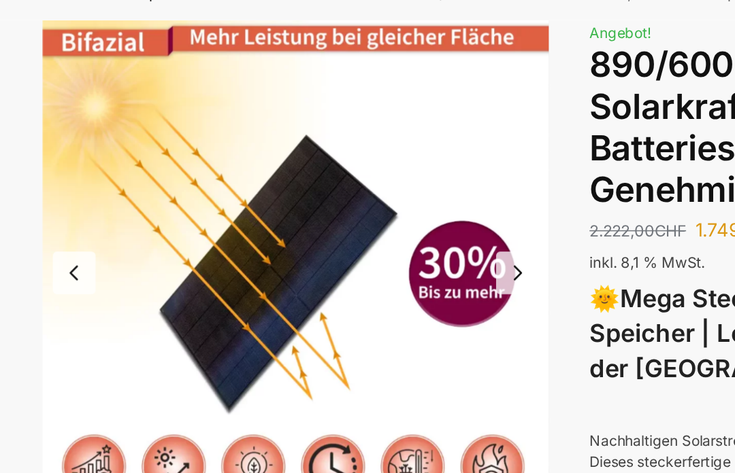
click at [343, 209] on button "Next slide" at bounding box center [346, 223] width 29 height 29
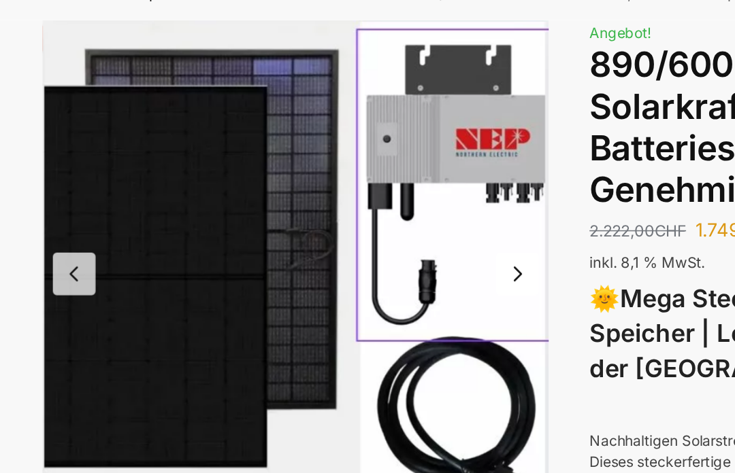
click at [342, 210] on button "Next slide" at bounding box center [346, 224] width 29 height 29
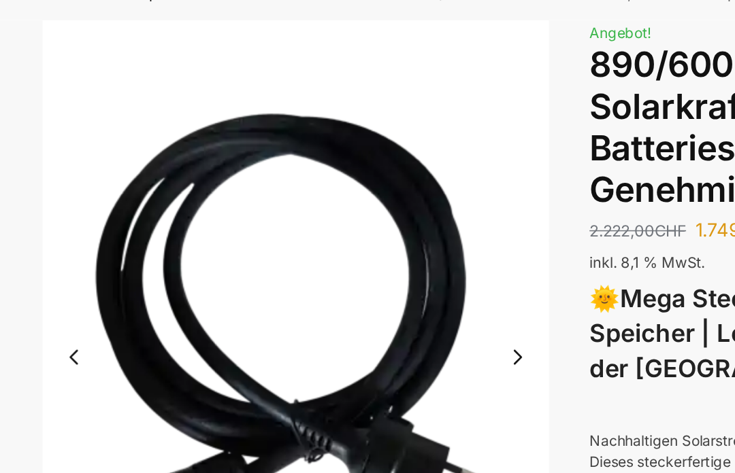
click at [345, 266] on button "Next slide" at bounding box center [346, 280] width 29 height 29
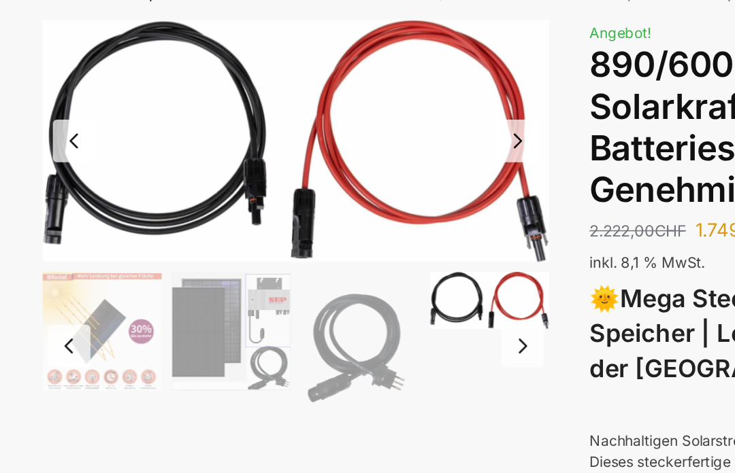
click at [343, 110] on img "8 / 12" at bounding box center [198, 135] width 339 height 162
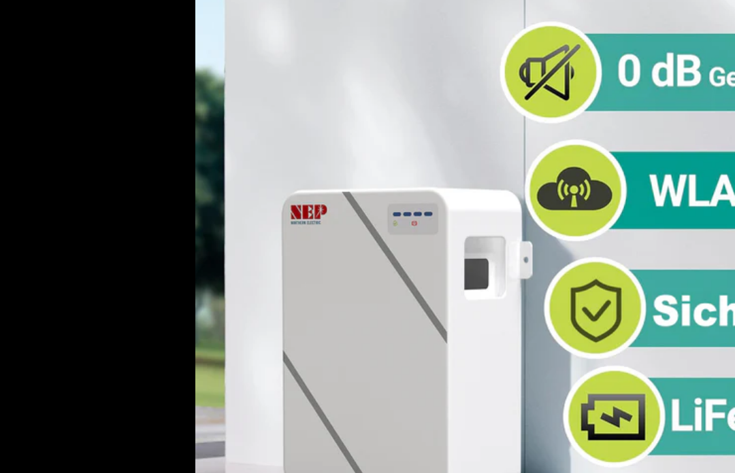
click at [477, 148] on img at bounding box center [367, 236] width 473 height 473
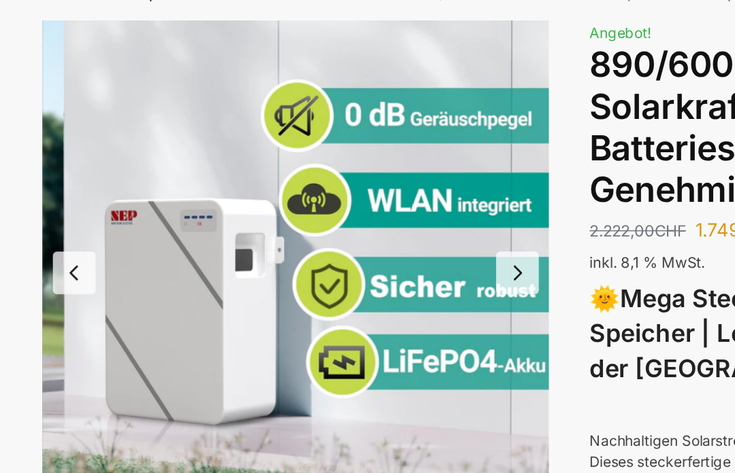
click at [348, 209] on button "Next slide" at bounding box center [346, 223] width 29 height 29
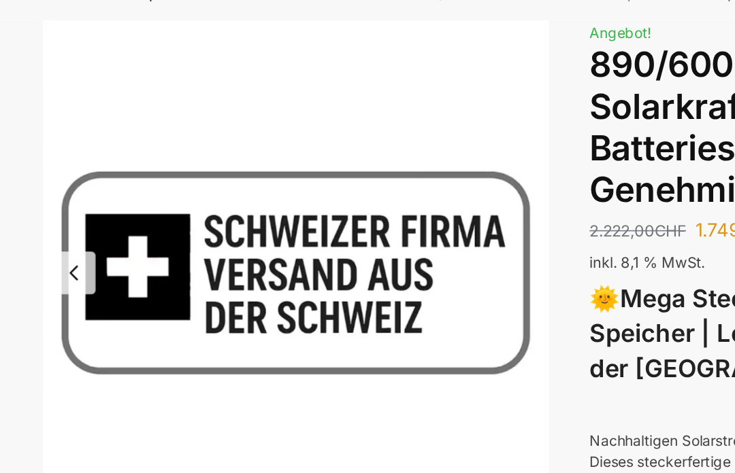
click at [56, 209] on button "Previous slide" at bounding box center [49, 223] width 29 height 29
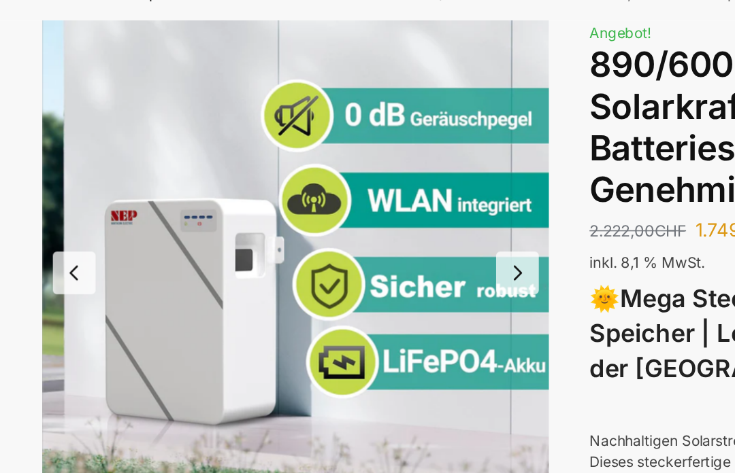
click at [56, 209] on button "Previous slide" at bounding box center [49, 223] width 29 height 29
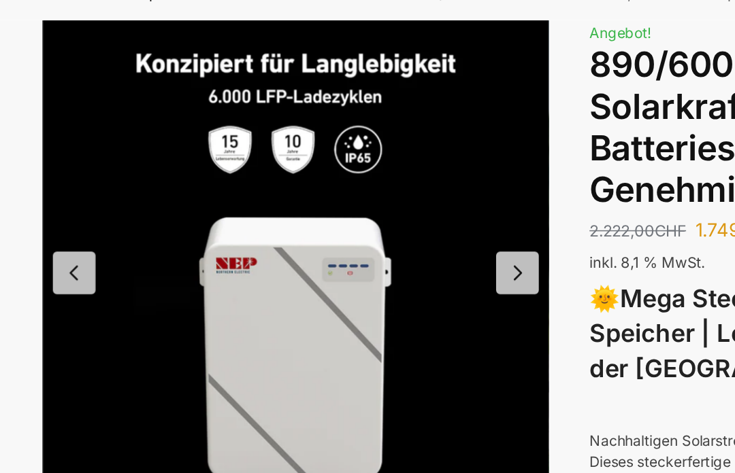
click at [54, 209] on button "Previous slide" at bounding box center [49, 223] width 29 height 29
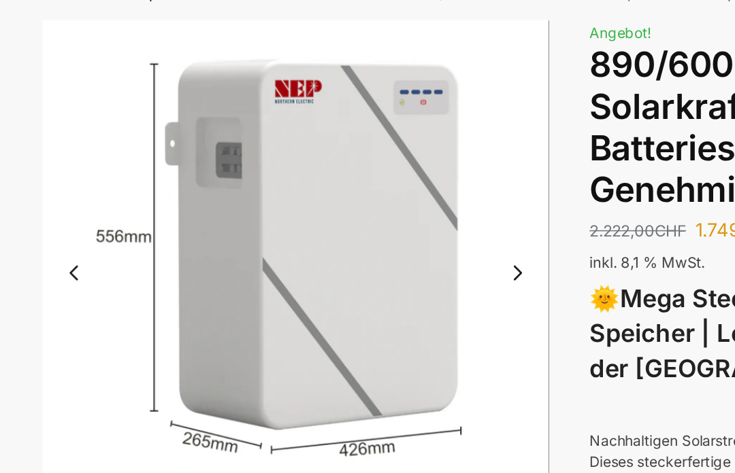
click at [54, 209] on button "Previous slide" at bounding box center [49, 223] width 29 height 29
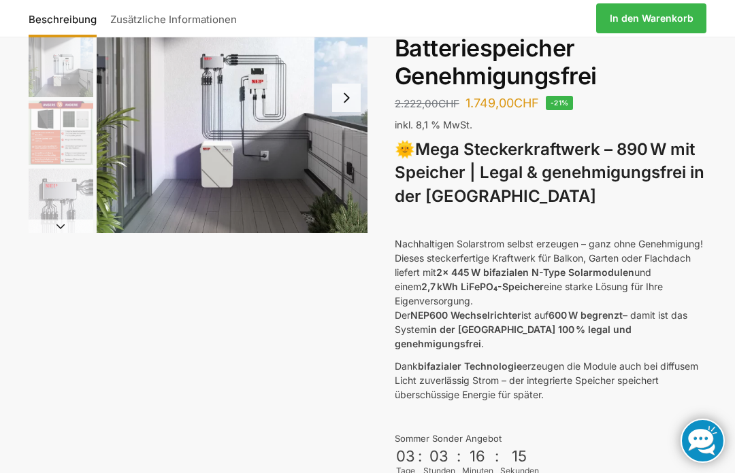
scroll to position [123, 0]
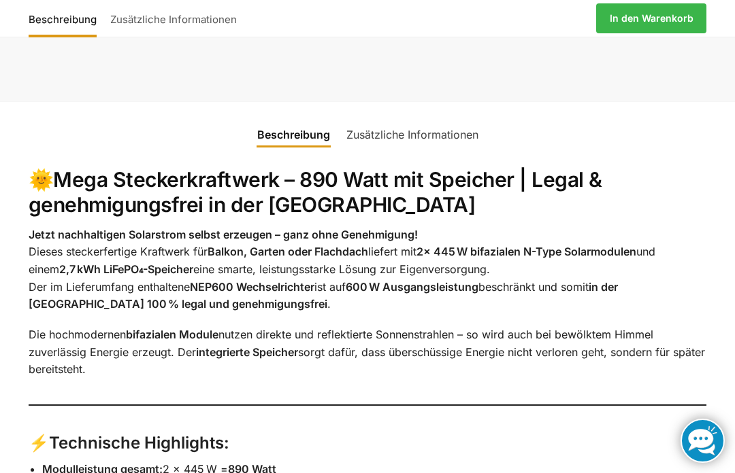
scroll to position [1468, 0]
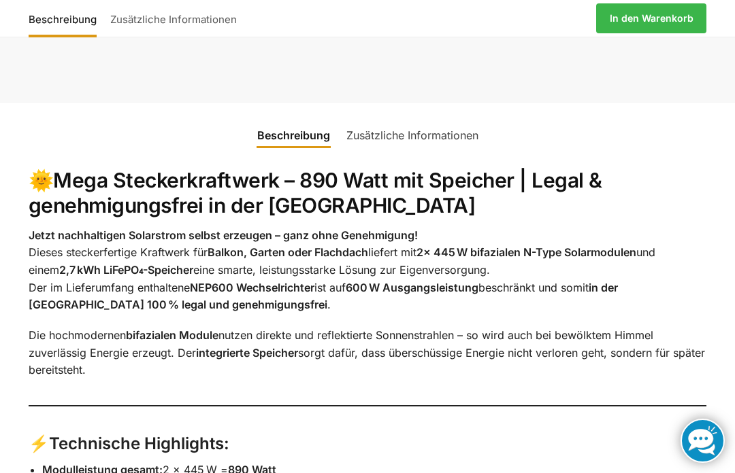
click at [144, 10] on link "Zusätzliche Informationen" at bounding box center [173, 18] width 140 height 33
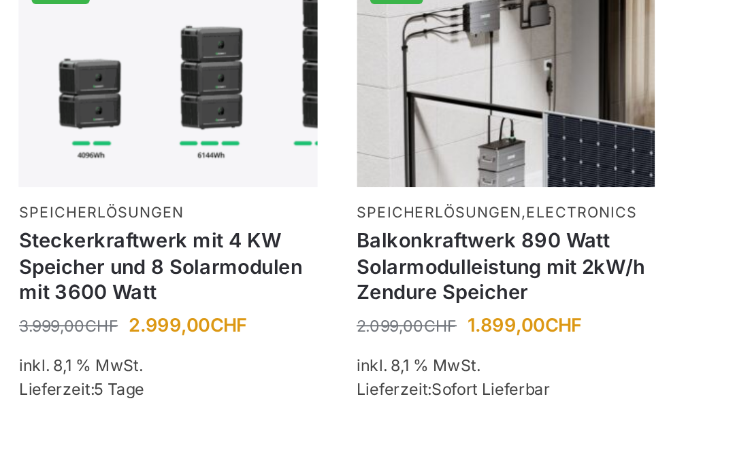
scroll to position [1823, 0]
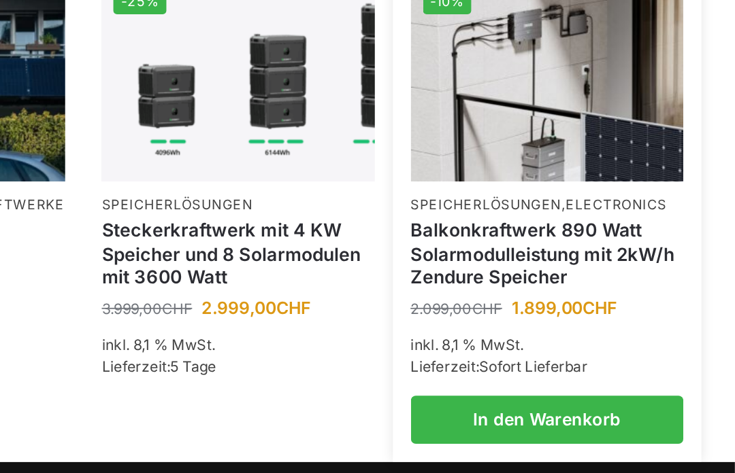
click at [552, 190] on link "Balkonkraftwerk 890 Watt Solarmodulleistung mit 2kW/h Zendure Speicher" at bounding box center [629, 210] width 154 height 40
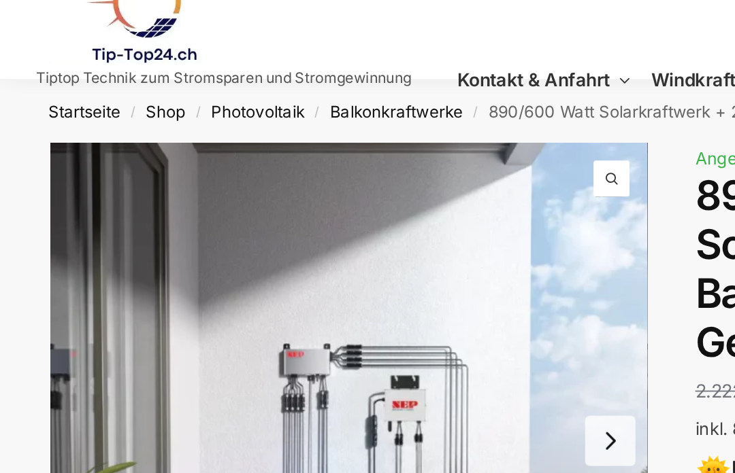
scroll to position [0, 0]
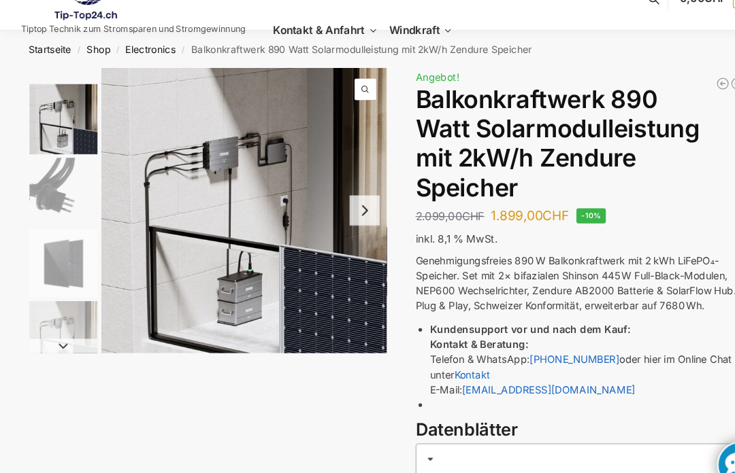
scroll to position [36, 0]
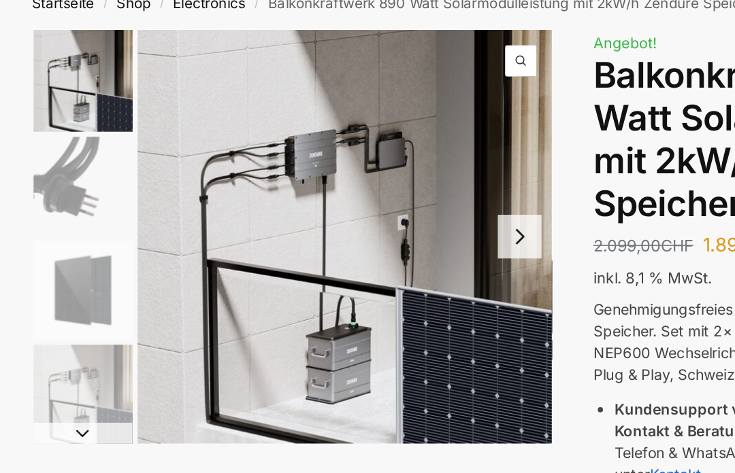
click at [337, 182] on button "Next slide" at bounding box center [346, 196] width 29 height 29
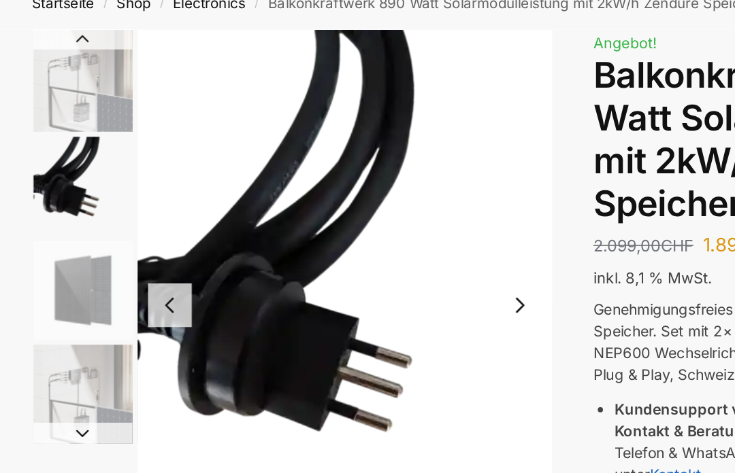
click at [339, 227] on button "Next slide" at bounding box center [346, 241] width 29 height 29
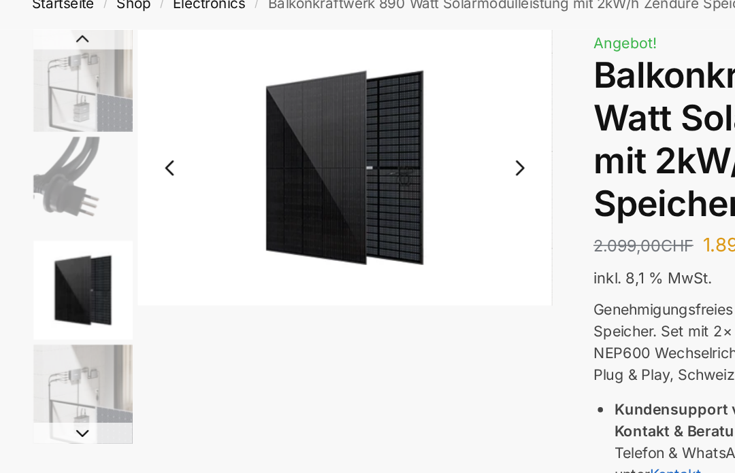
click at [338, 198] on img "3 / 5" at bounding box center [232, 151] width 271 height 180
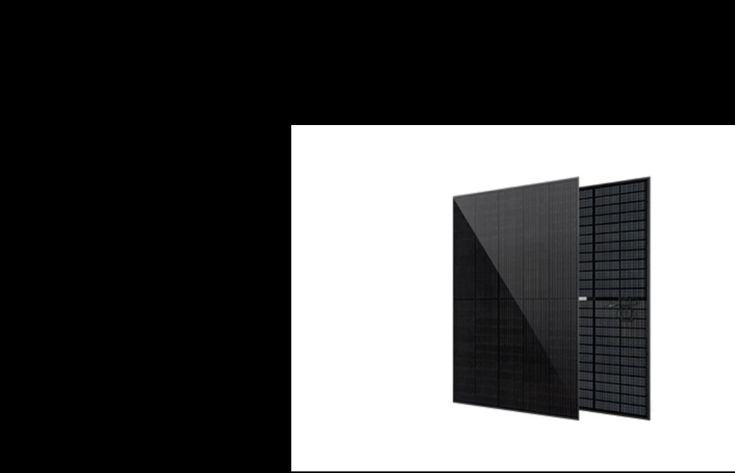
click at [436, 48] on div at bounding box center [367, 236] width 735 height 473
